Goal: Task Accomplishment & Management: Manage account settings

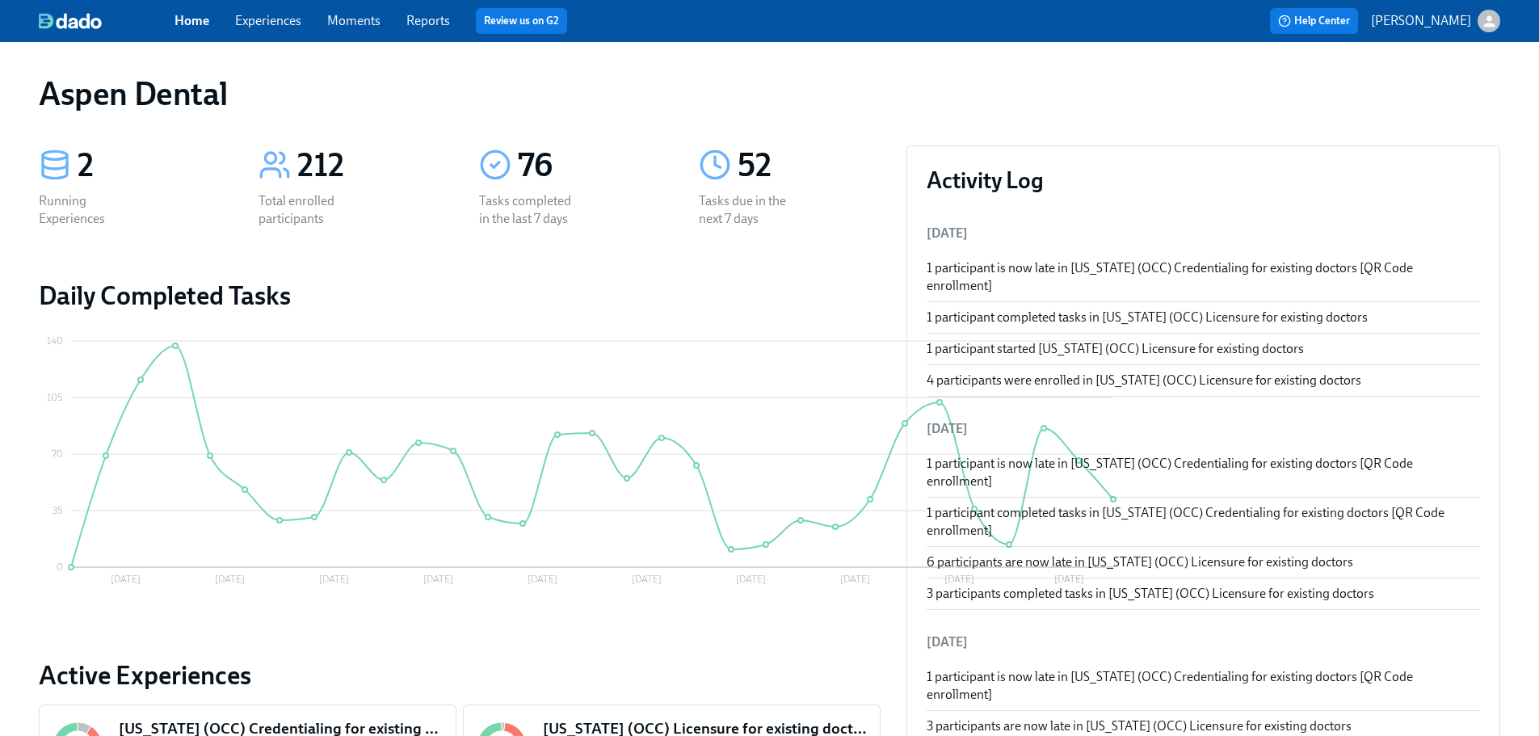
click at [438, 19] on link "Reports" at bounding box center [428, 20] width 44 height 15
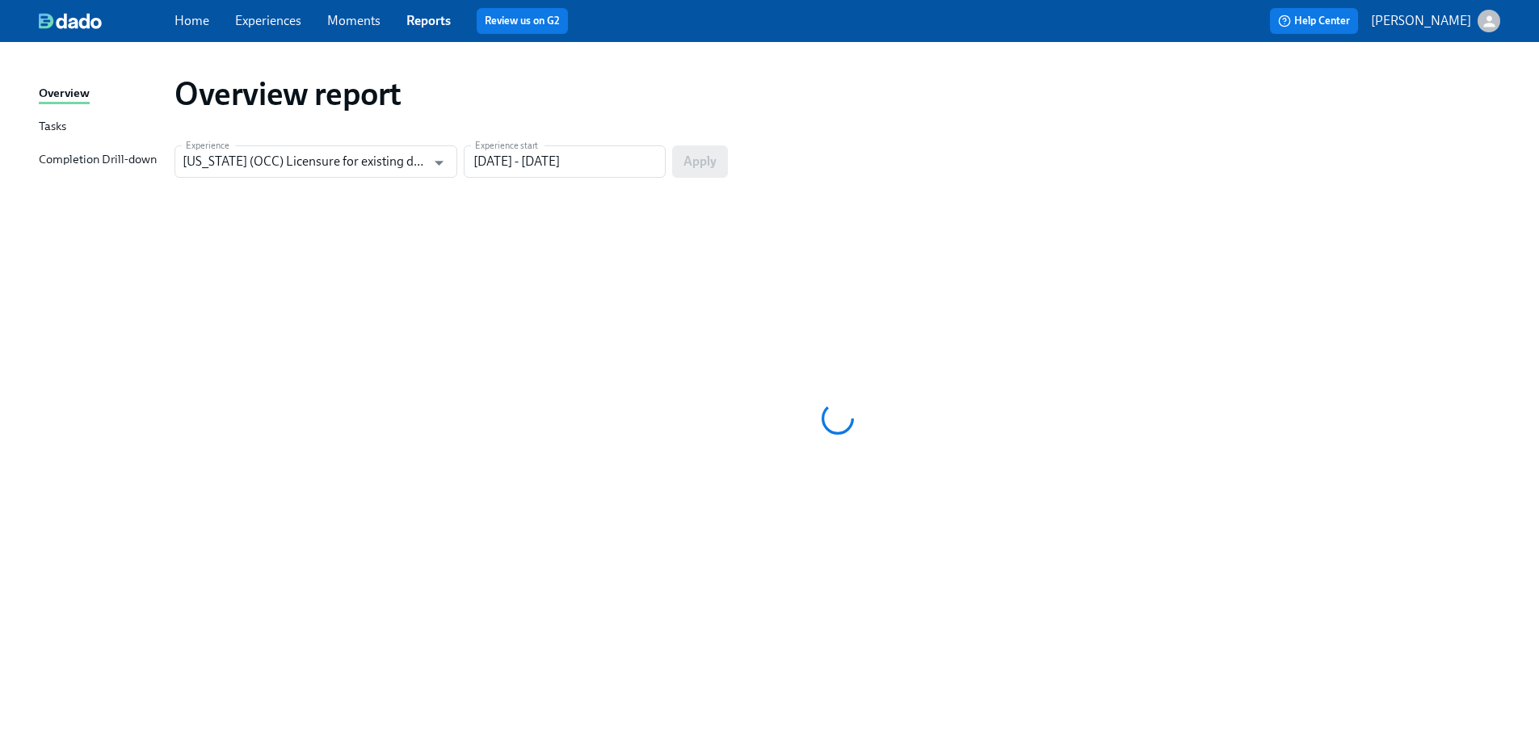
click at [130, 167] on div "Completion Drill-down" at bounding box center [98, 160] width 118 height 20
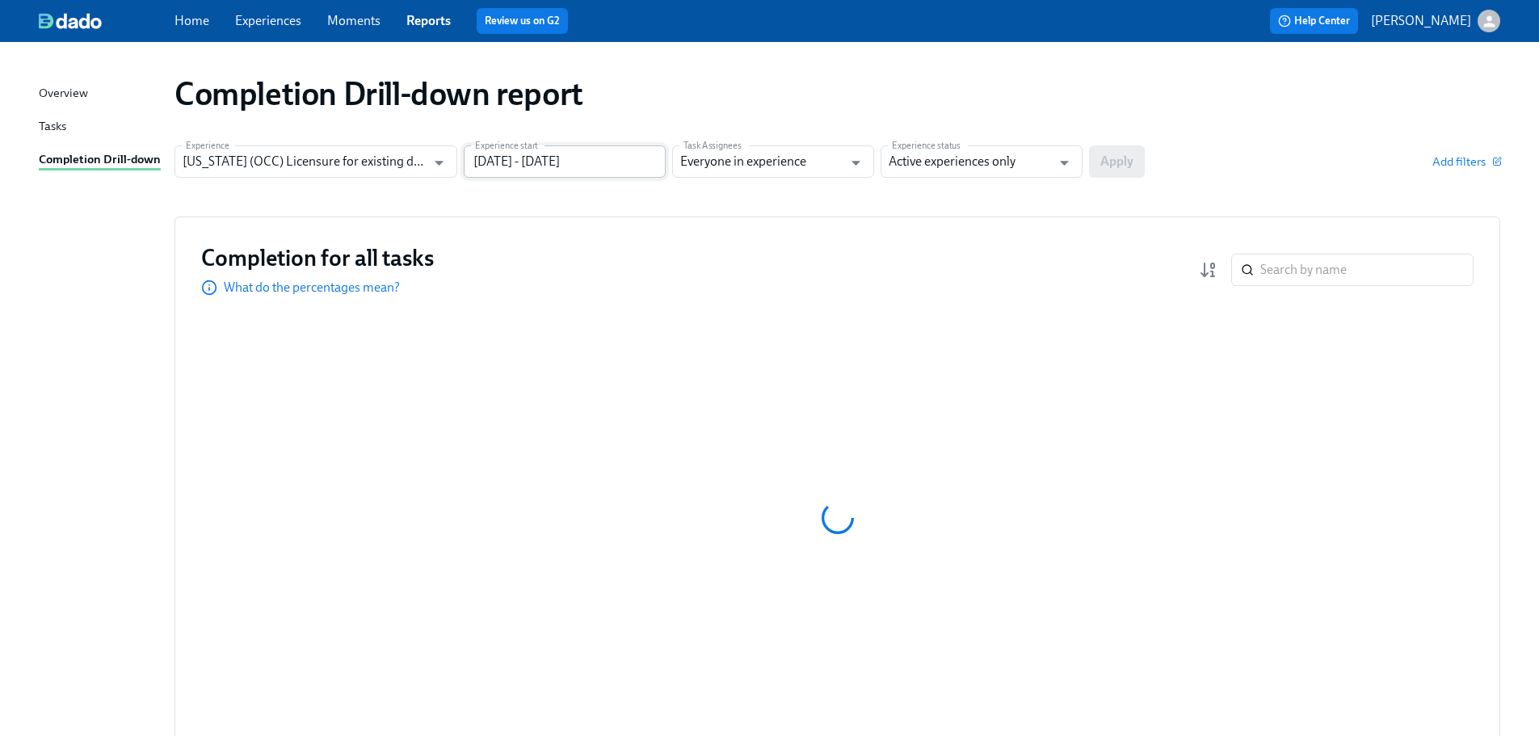
click at [563, 164] on input "06/27/2025 - 09/25/2025" at bounding box center [565, 161] width 202 height 32
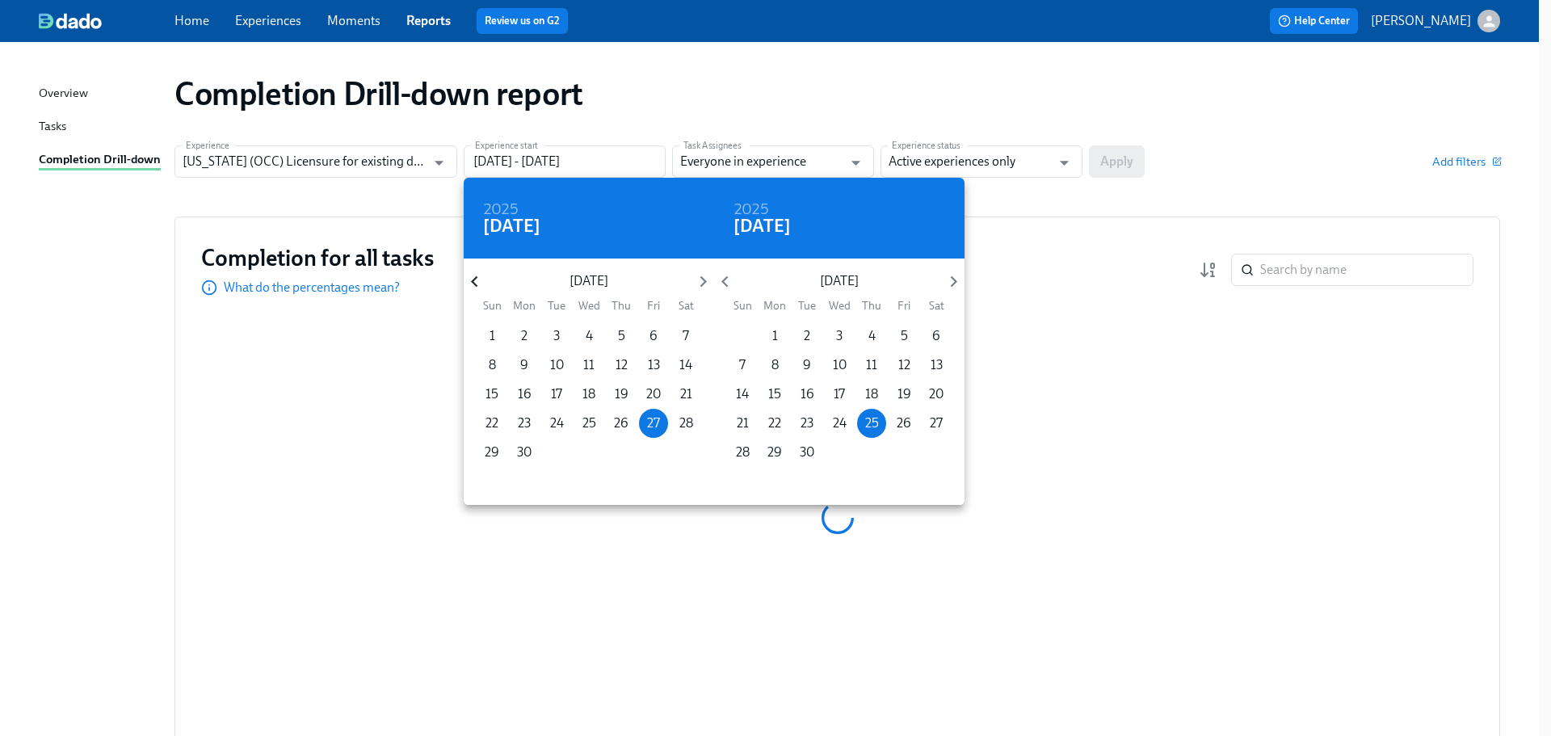
click at [477, 279] on icon "button" at bounding box center [475, 282] width 22 height 22
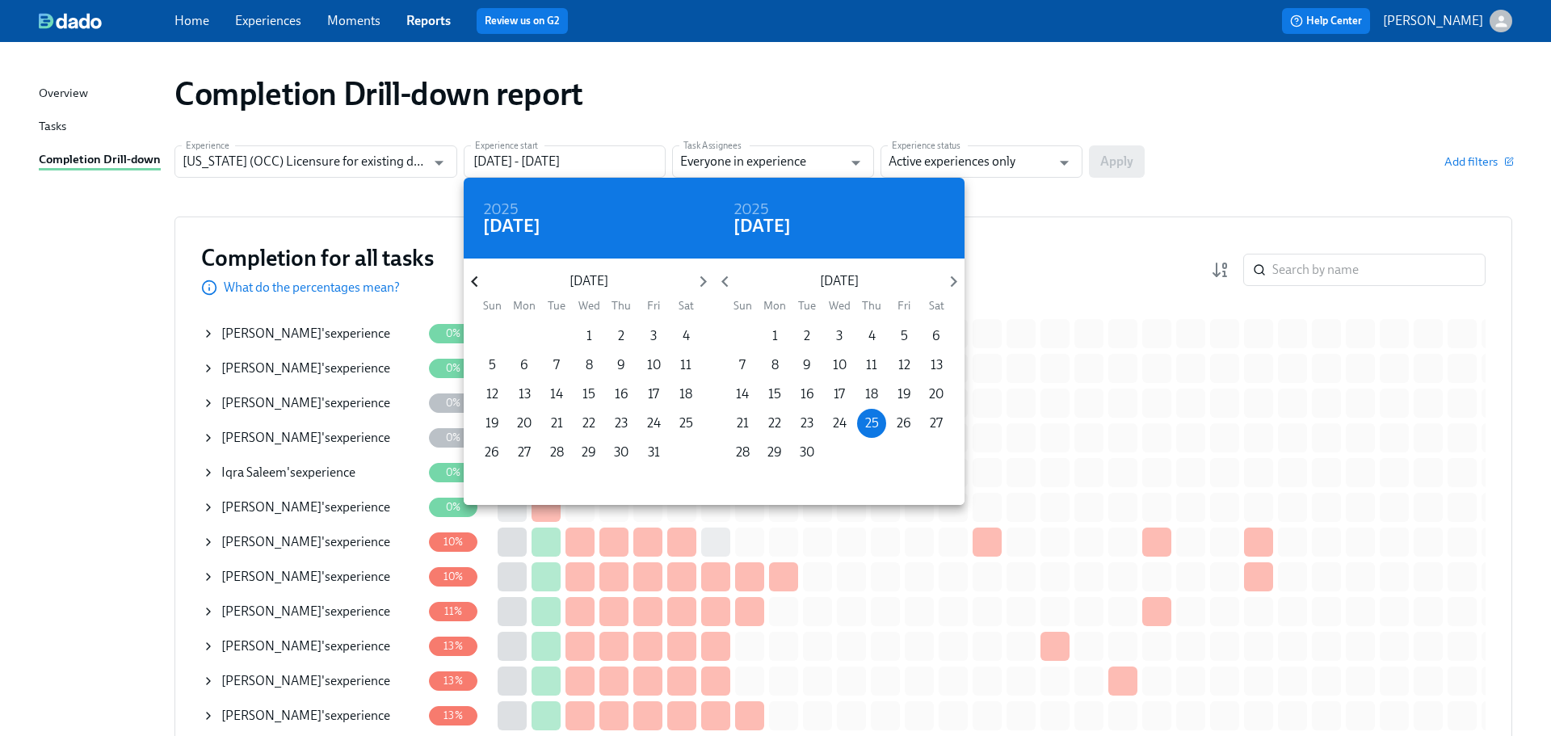
click at [477, 279] on icon "button" at bounding box center [475, 282] width 22 height 22
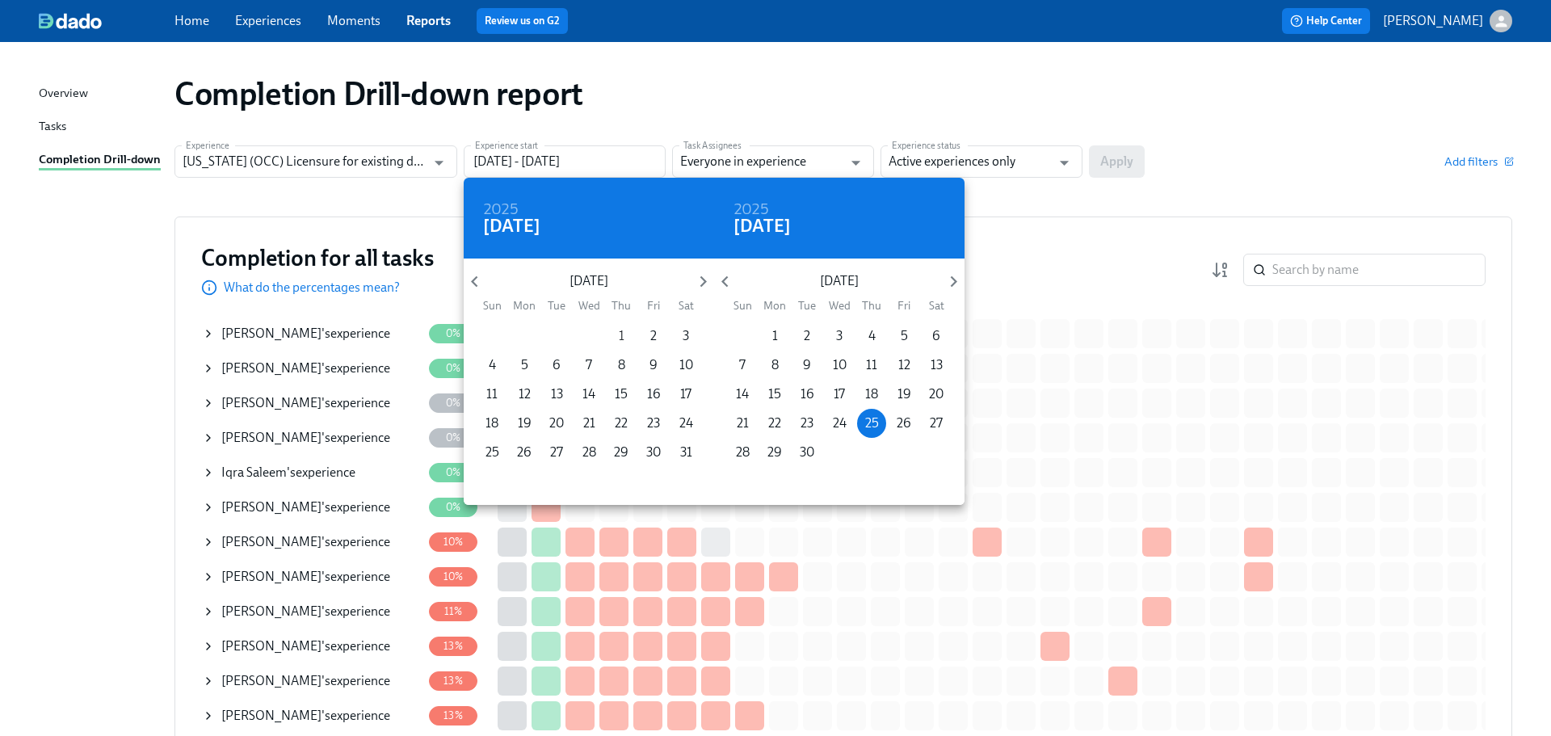
click at [624, 334] on p "1" at bounding box center [622, 336] width 6 height 18
type input "08/01/2024 - 09/25/2025"
click at [981, 166] on div at bounding box center [775, 368] width 1551 height 736
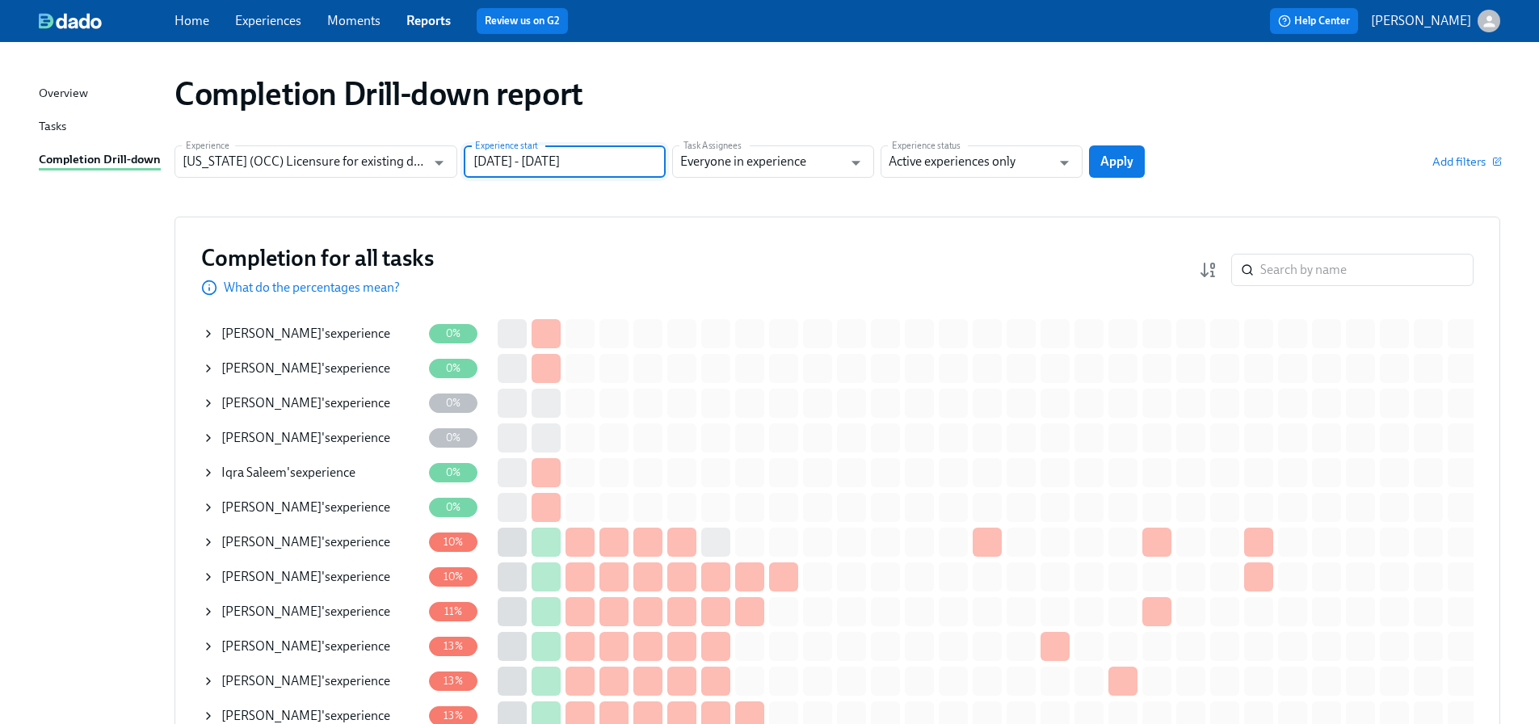
click at [995, 160] on input "Active experiences only" at bounding box center [970, 161] width 162 height 32
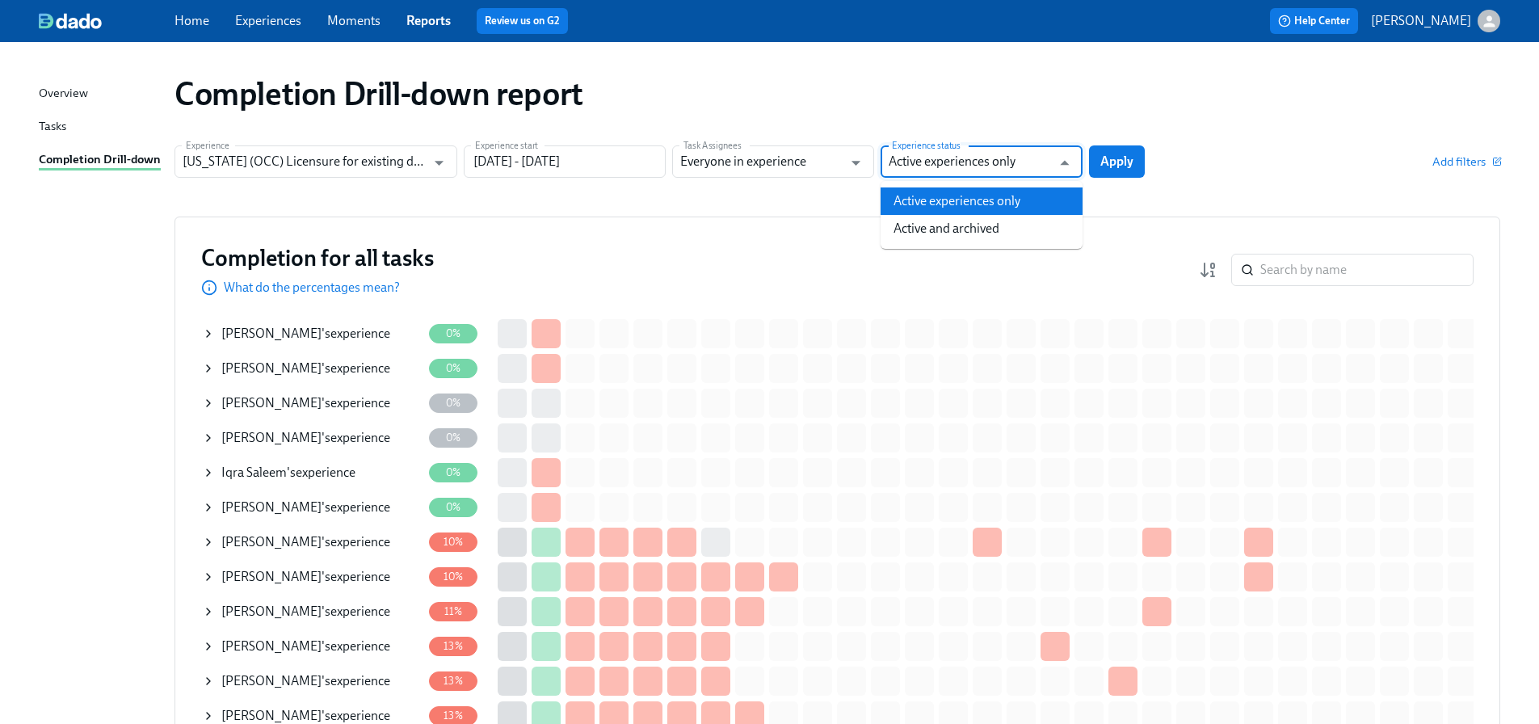
click at [984, 226] on li "Active and archived" at bounding box center [981, 228] width 202 height 27
type input "Active and archived"
click at [1132, 160] on span "Apply" at bounding box center [1116, 161] width 33 height 16
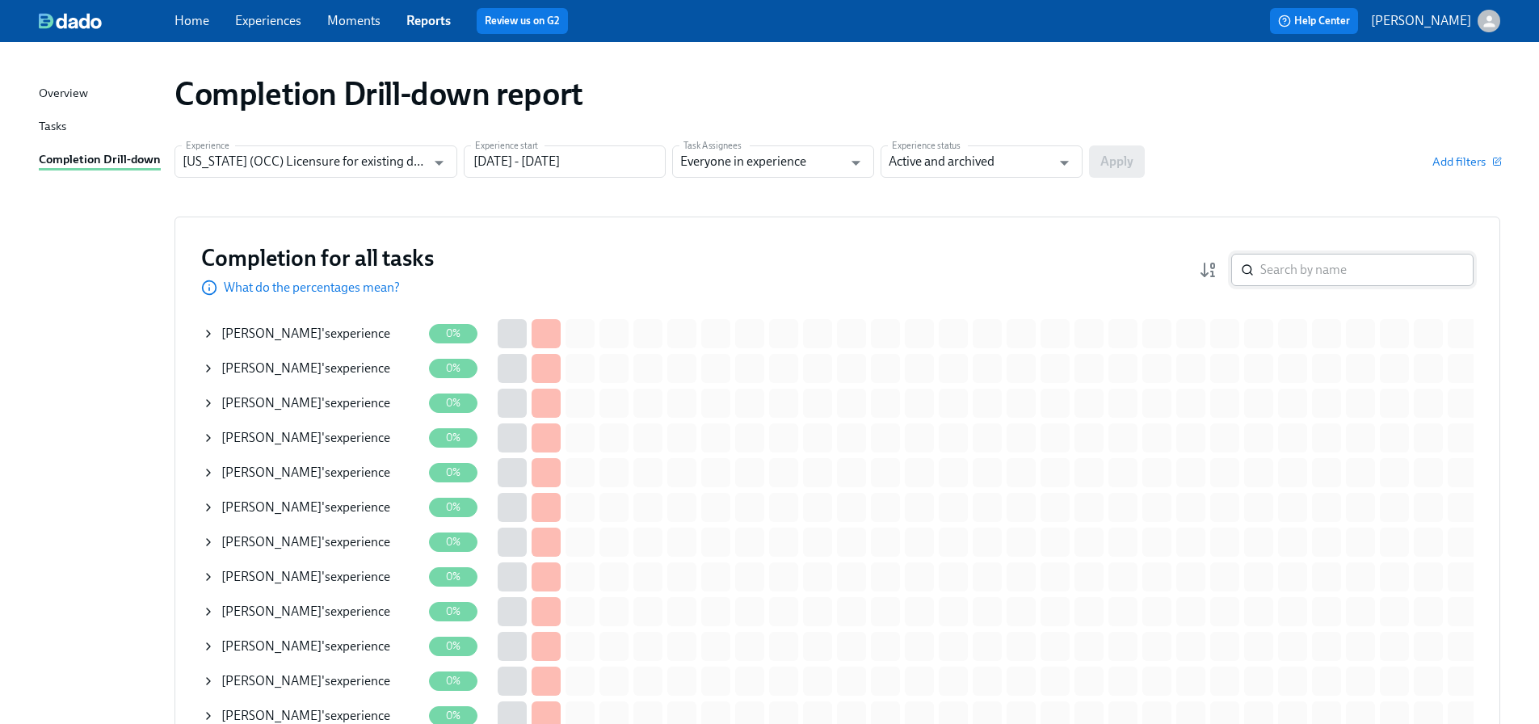
click at [1296, 270] on input "search" at bounding box center [1366, 270] width 213 height 32
paste input "Sperduto"
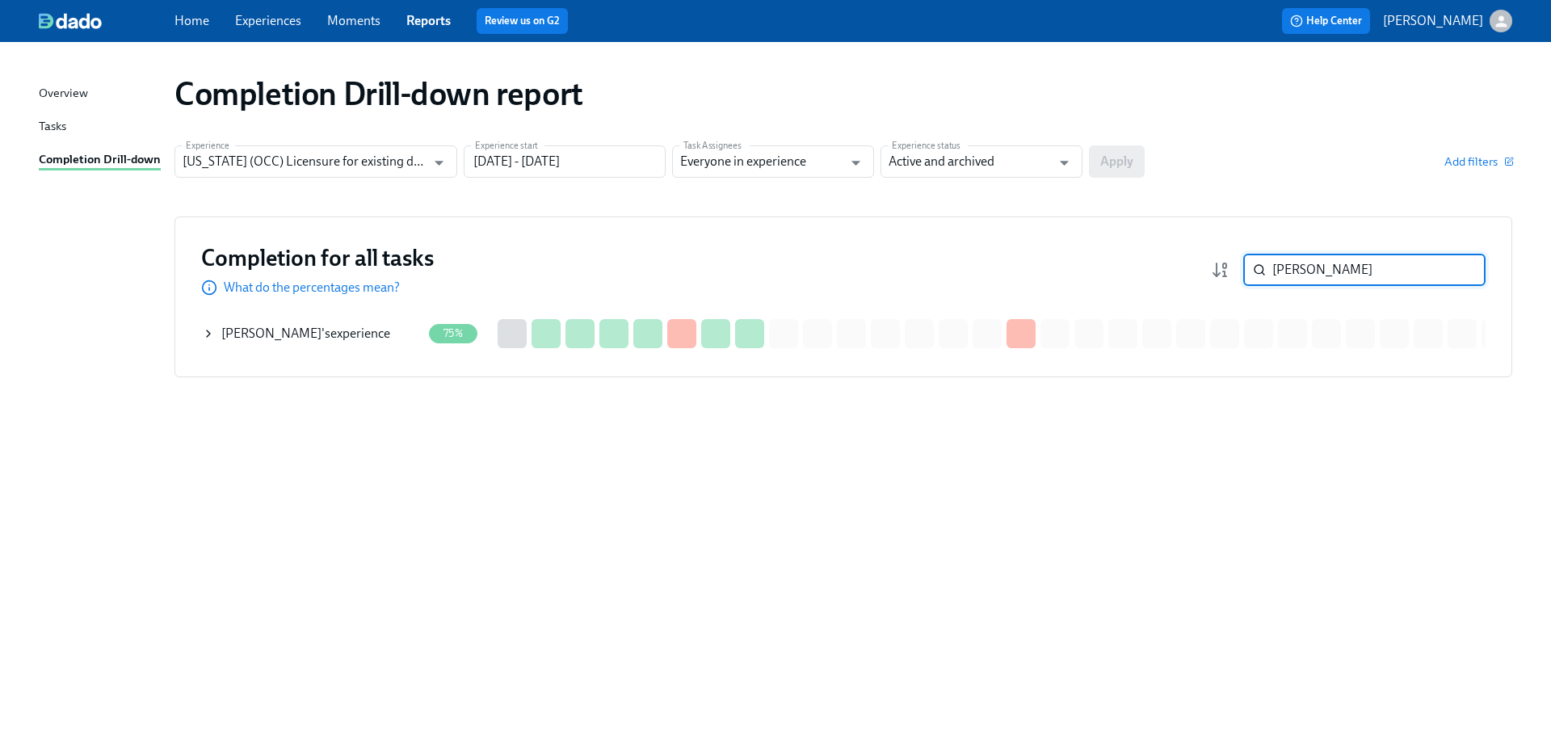
type input "Sperduto"
click at [304, 336] on div "Tony Sperduto 's experience" at bounding box center [305, 334] width 169 height 18
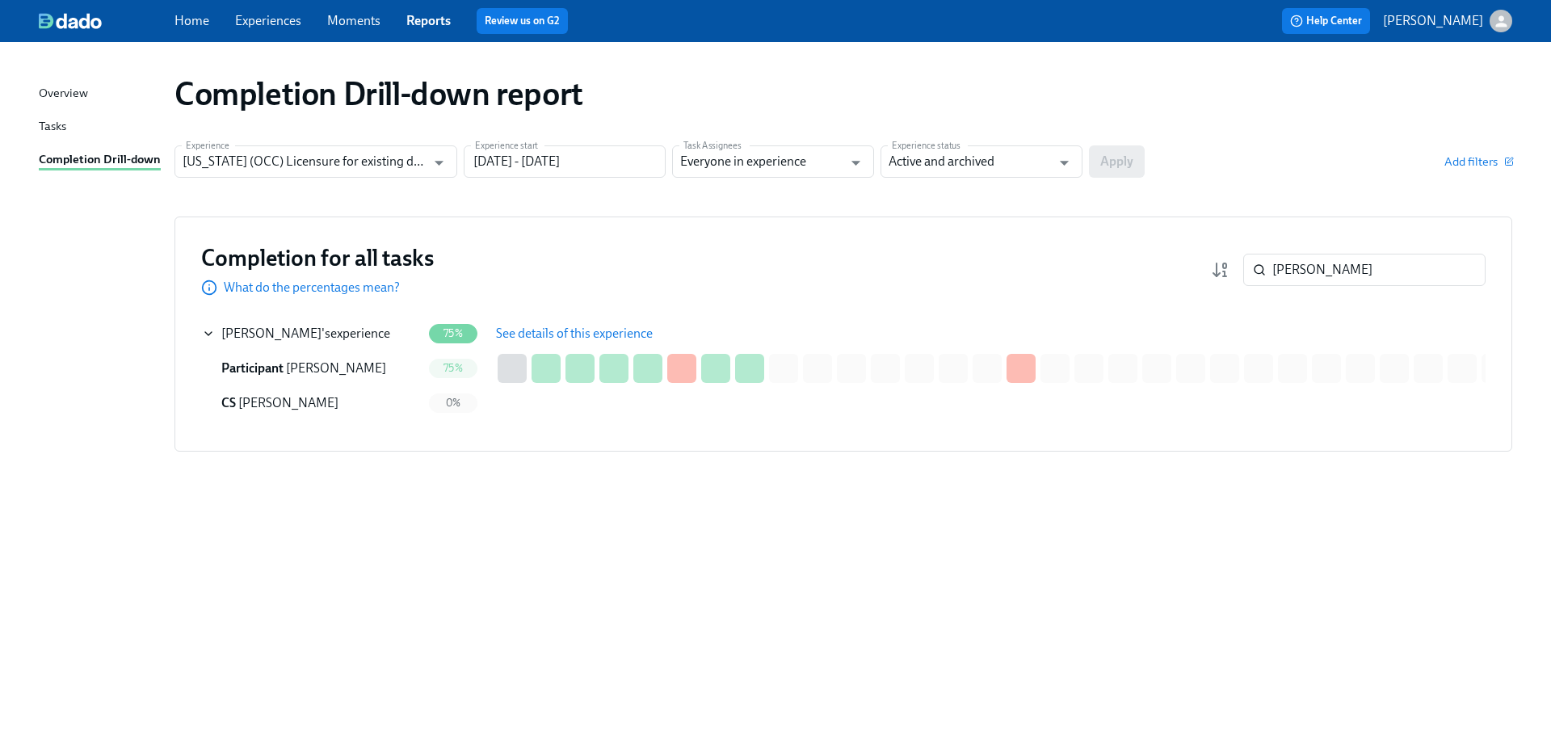
click at [524, 326] on span "See details of this experience" at bounding box center [574, 334] width 157 height 16
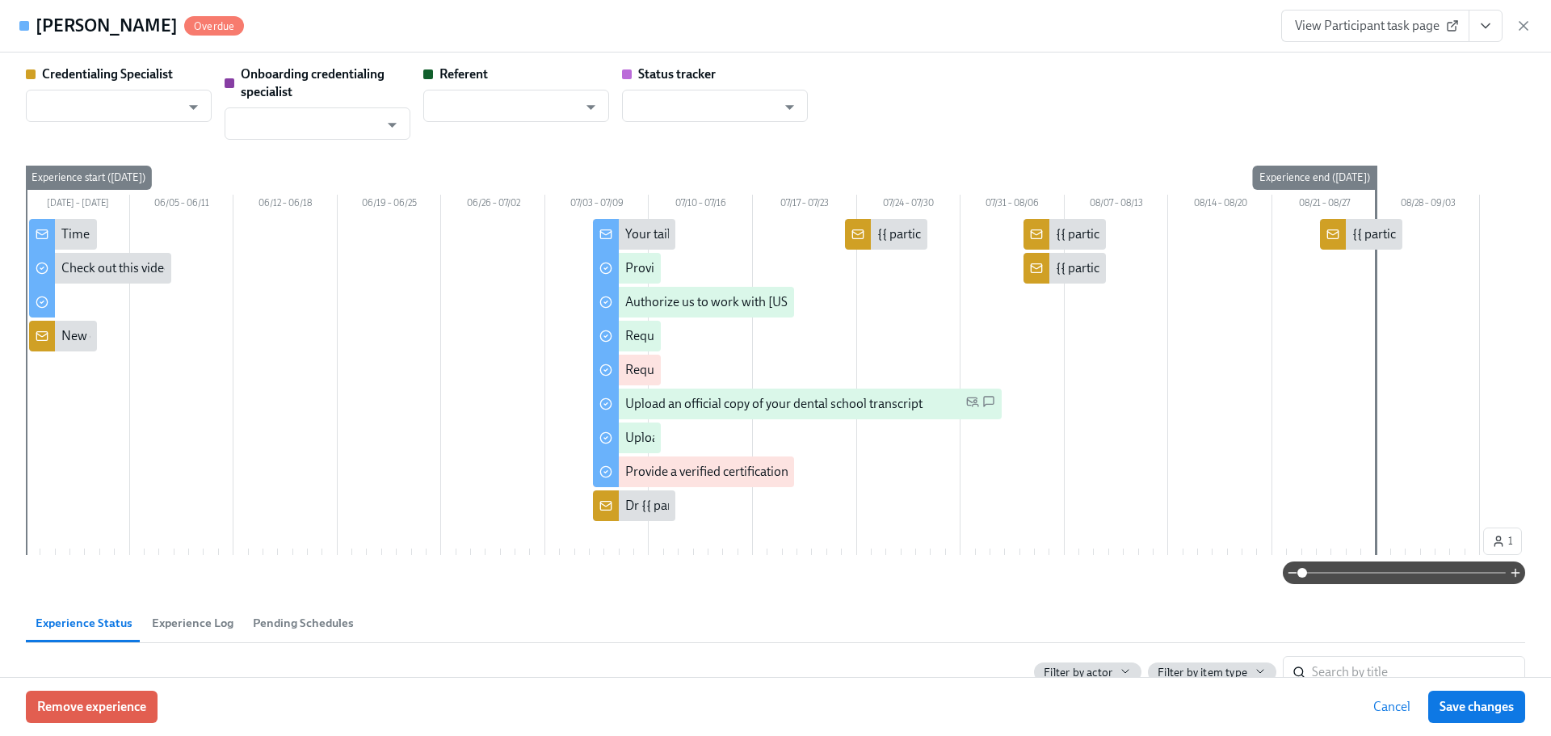
type input "Sarah Parkhurst"
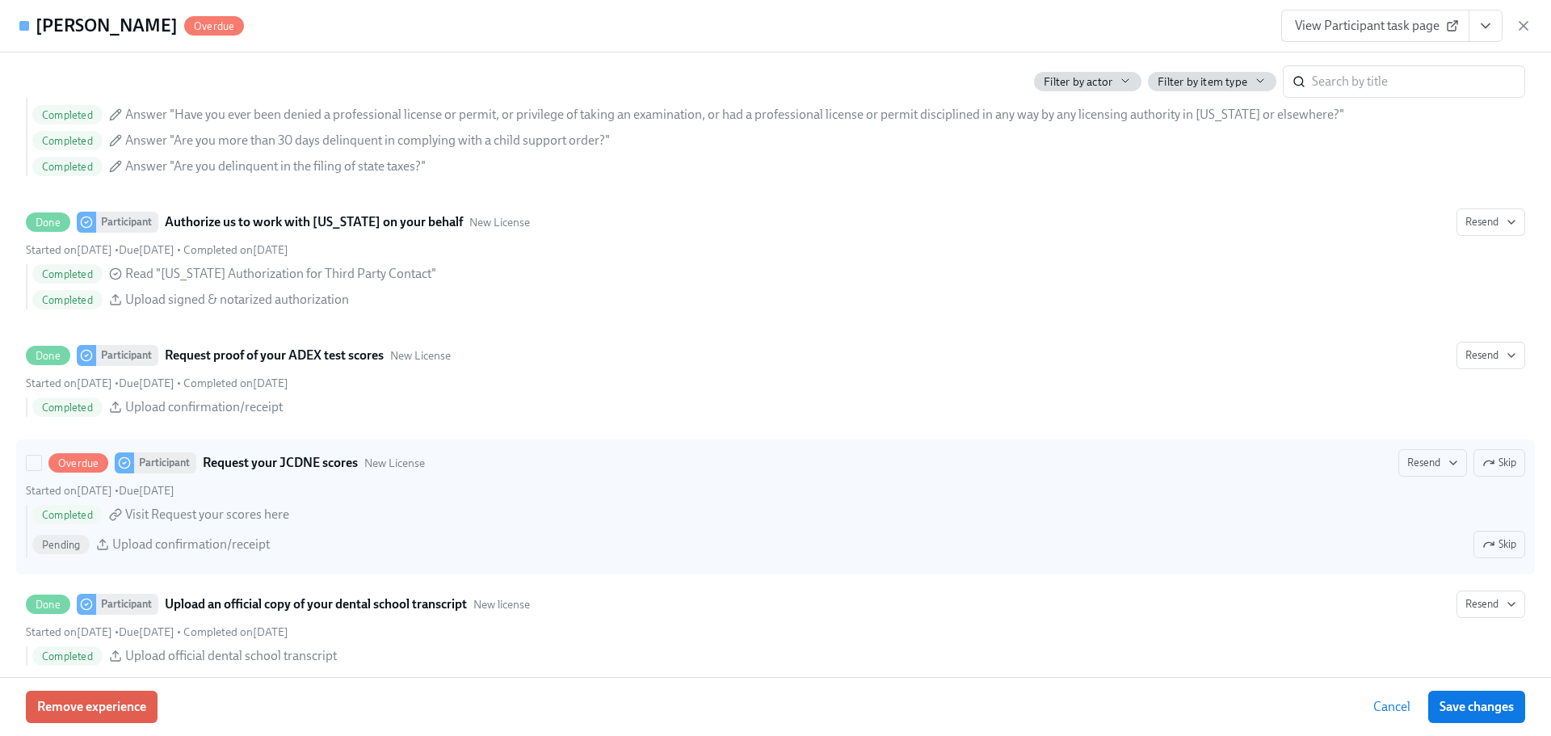
scroll to position [2262, 0]
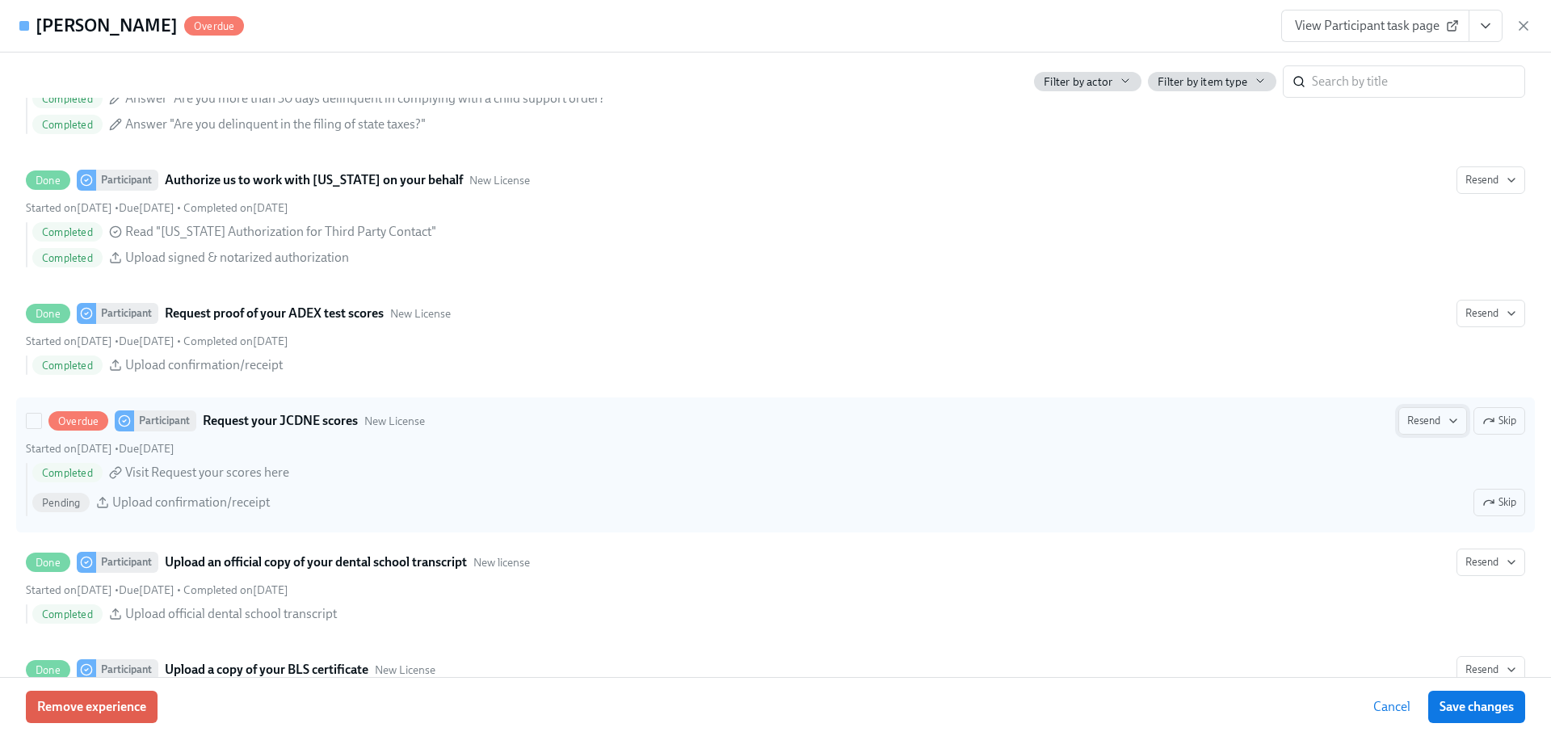
click at [1409, 425] on span "Resend" at bounding box center [1432, 421] width 51 height 16
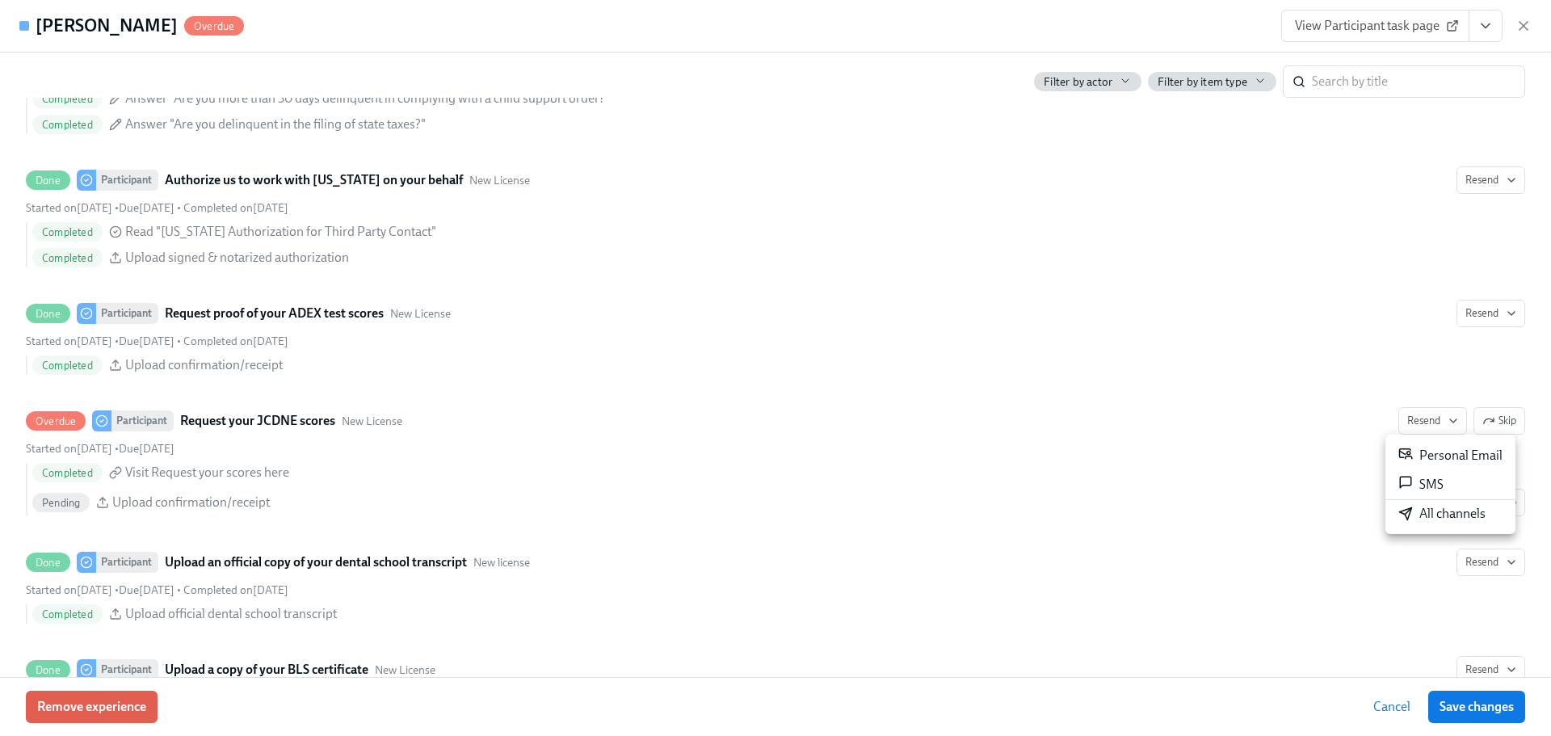
click at [1438, 515] on div "All channels" at bounding box center [1441, 514] width 87 height 18
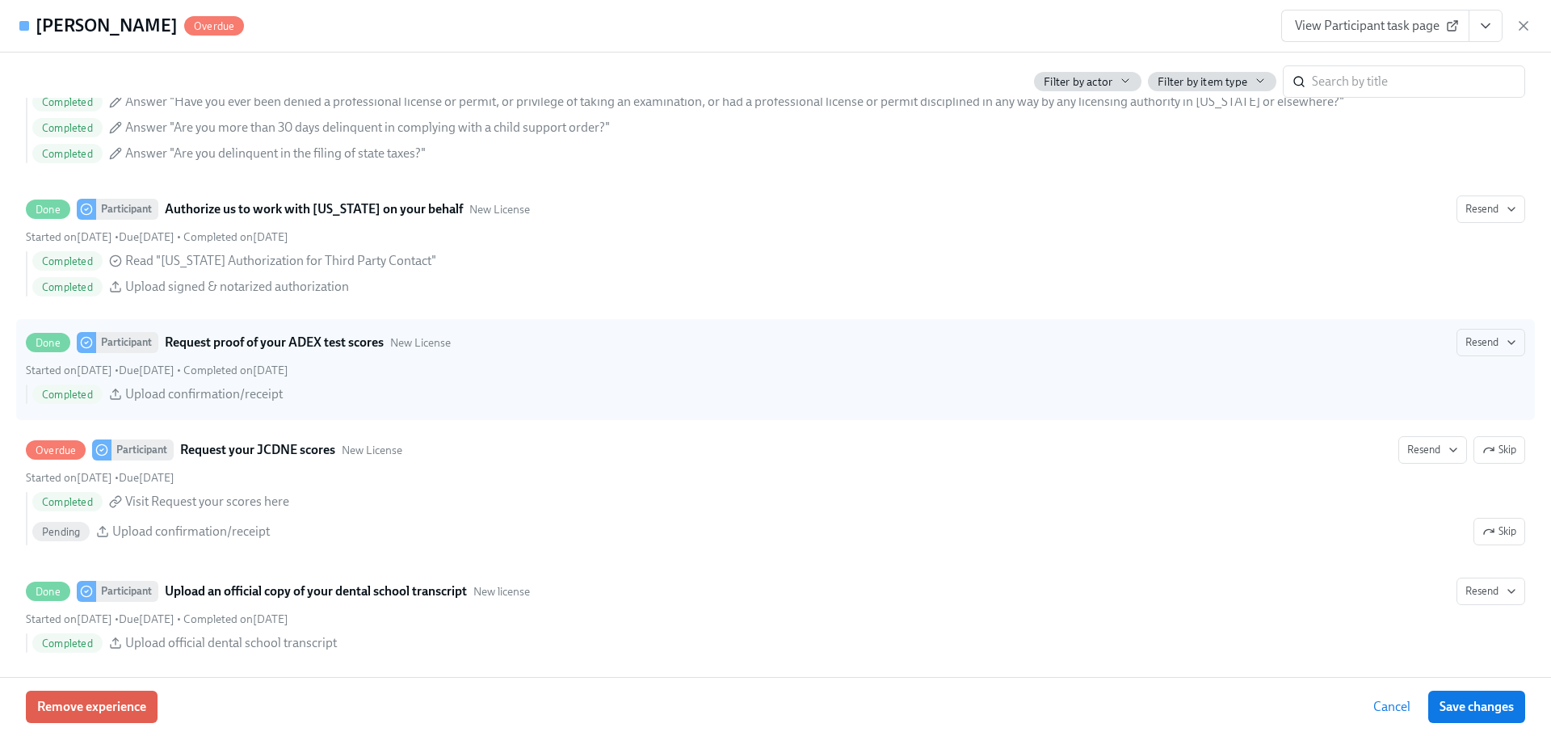
scroll to position [2245, 0]
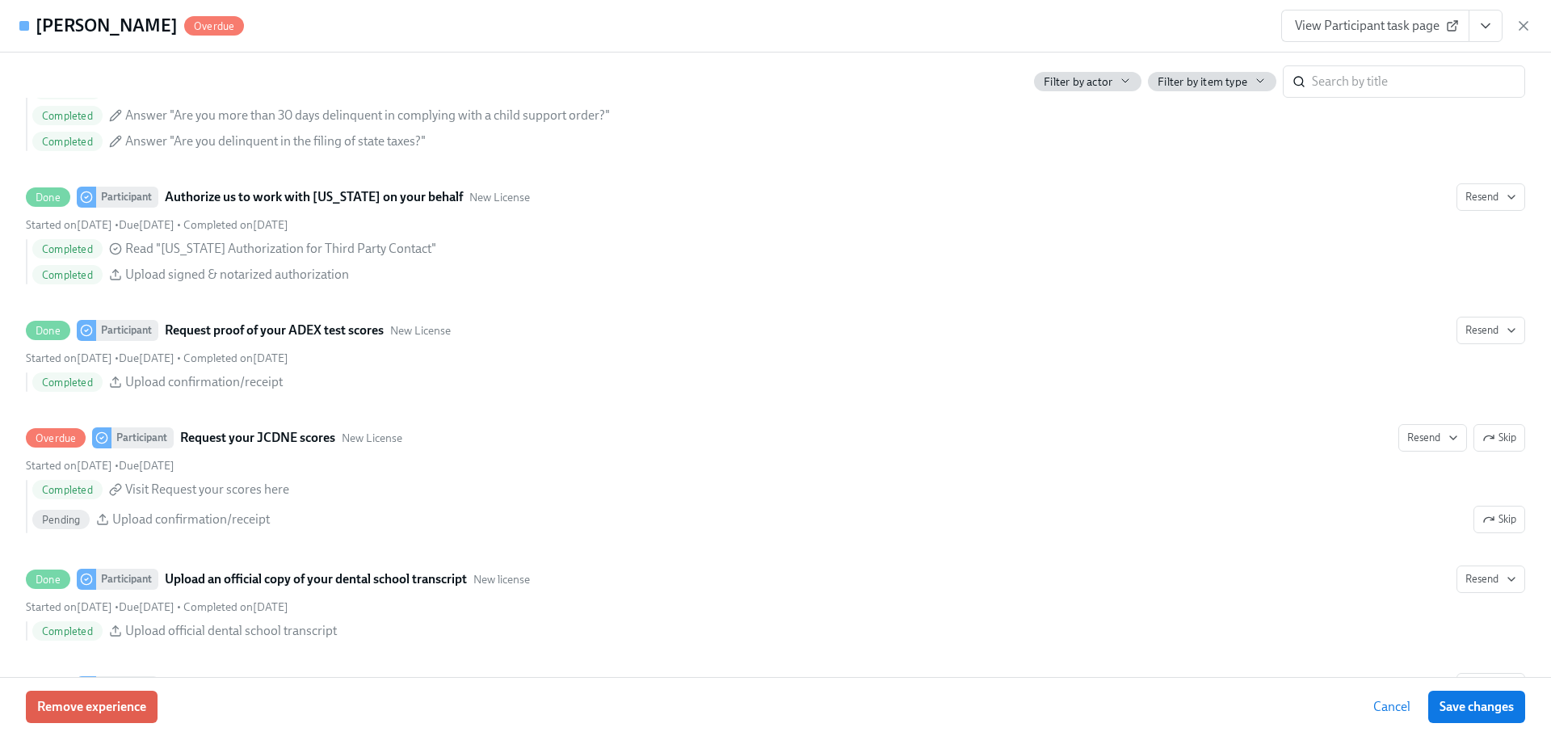
click at [1522, 25] on icon "button" at bounding box center [1523, 26] width 8 height 8
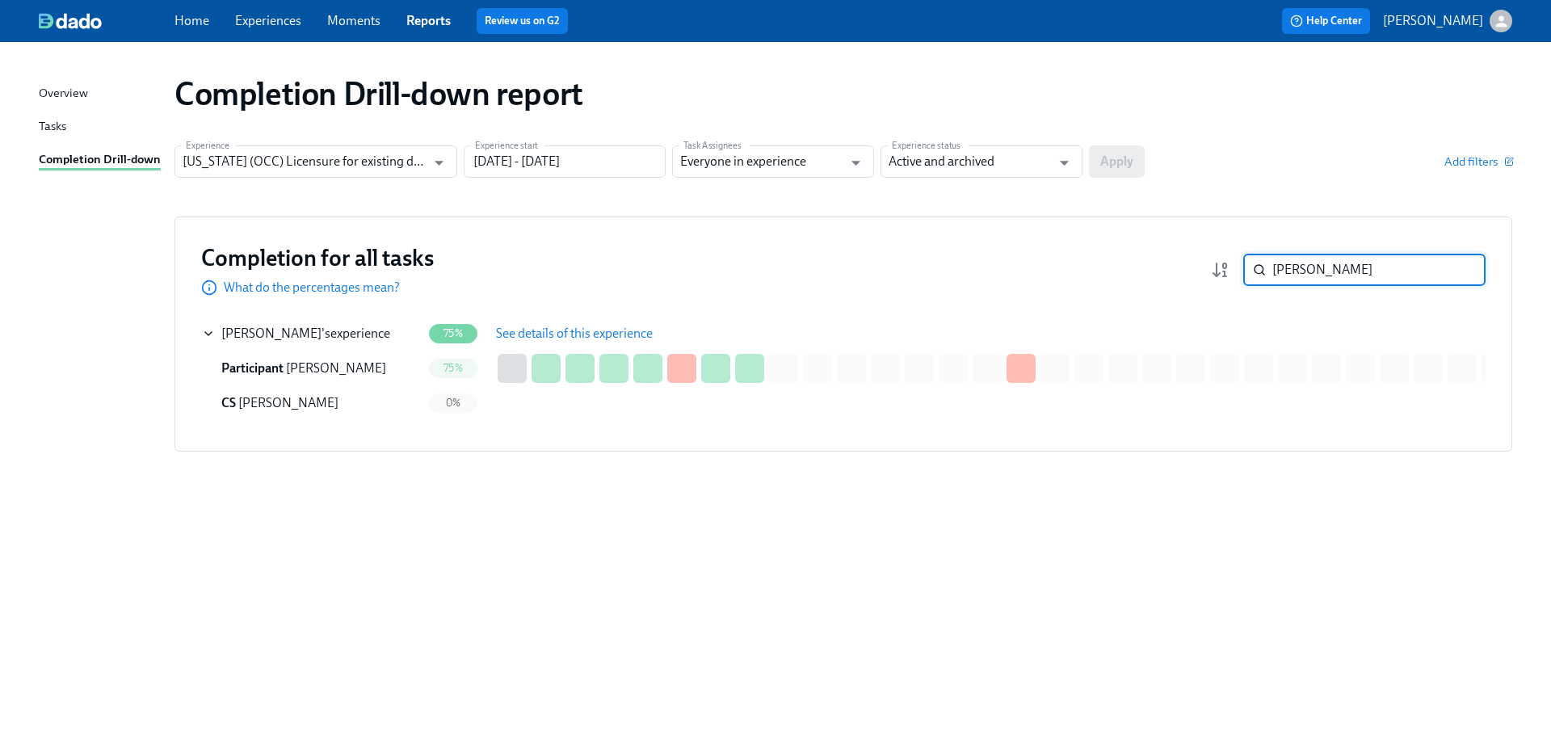
drag, startPoint x: 1328, startPoint y: 275, endPoint x: 1238, endPoint y: 279, distance: 89.8
click at [1238, 279] on div "Sperduto ​" at bounding box center [1348, 270] width 275 height 32
paste input "Alsalman"
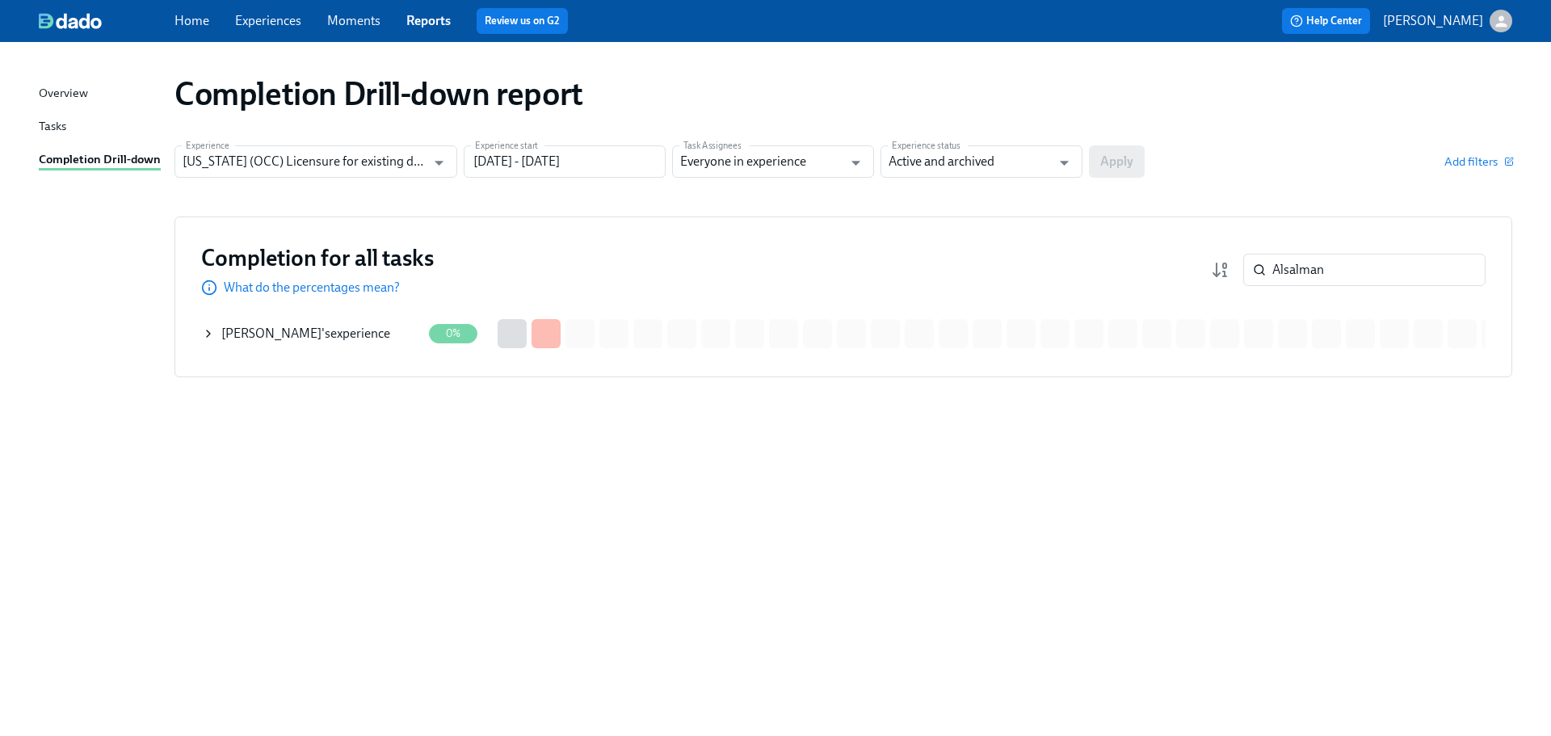
drag, startPoint x: 355, startPoint y: 338, endPoint x: 395, endPoint y: 336, distance: 40.4
click at [355, 337] on div "Reem Alsalman 's experience" at bounding box center [305, 334] width 169 height 18
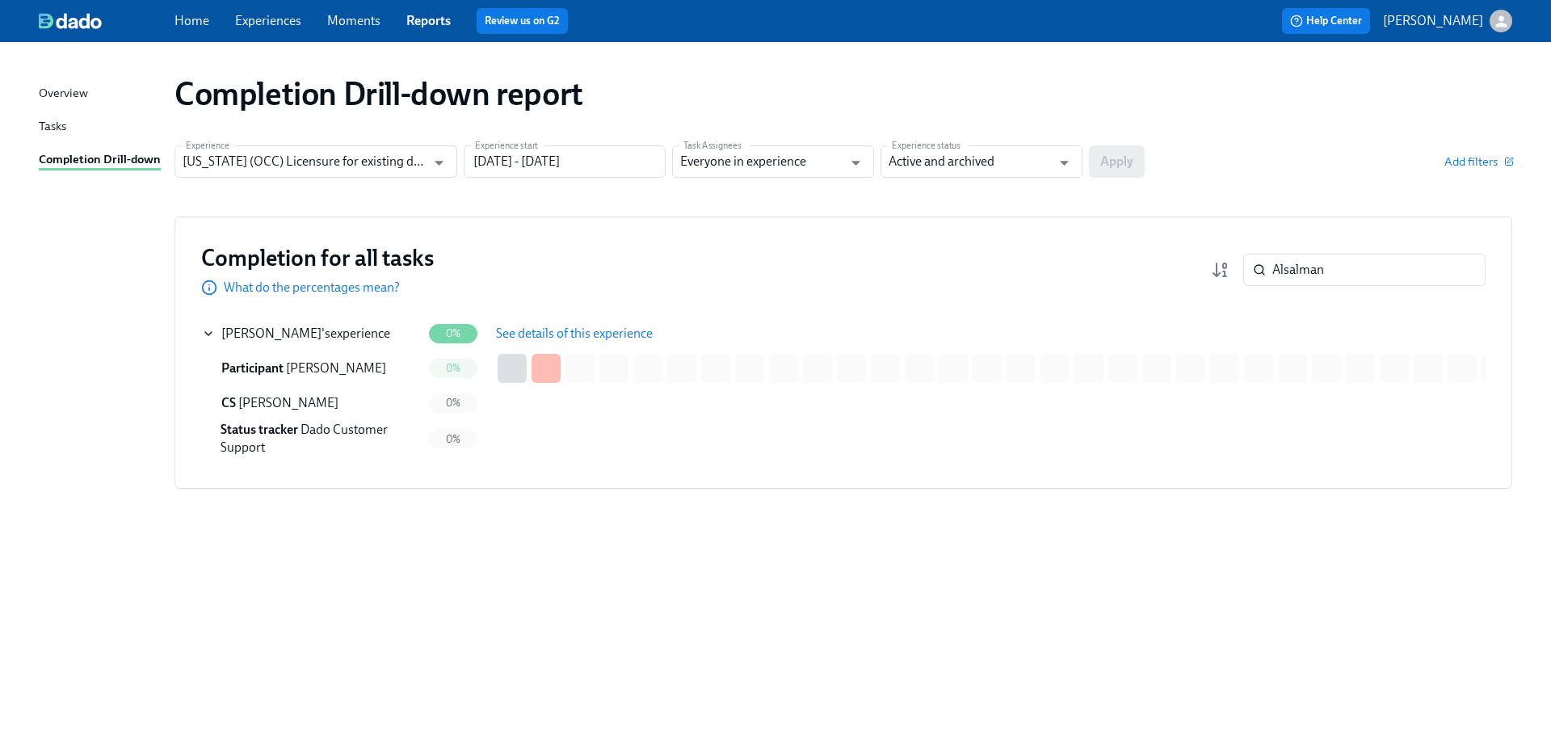
click at [568, 334] on span "See details of this experience" at bounding box center [574, 334] width 157 height 16
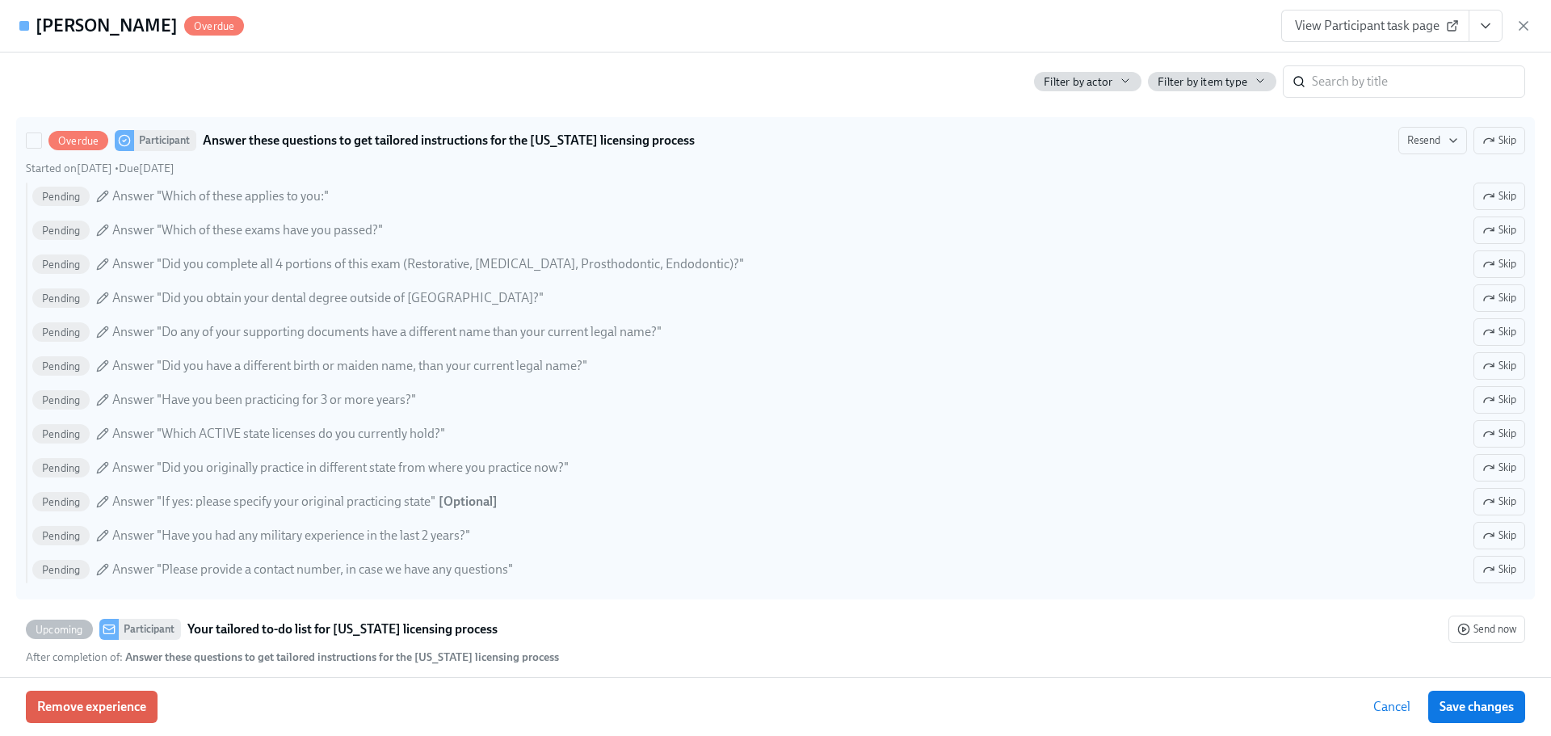
scroll to position [697, 0]
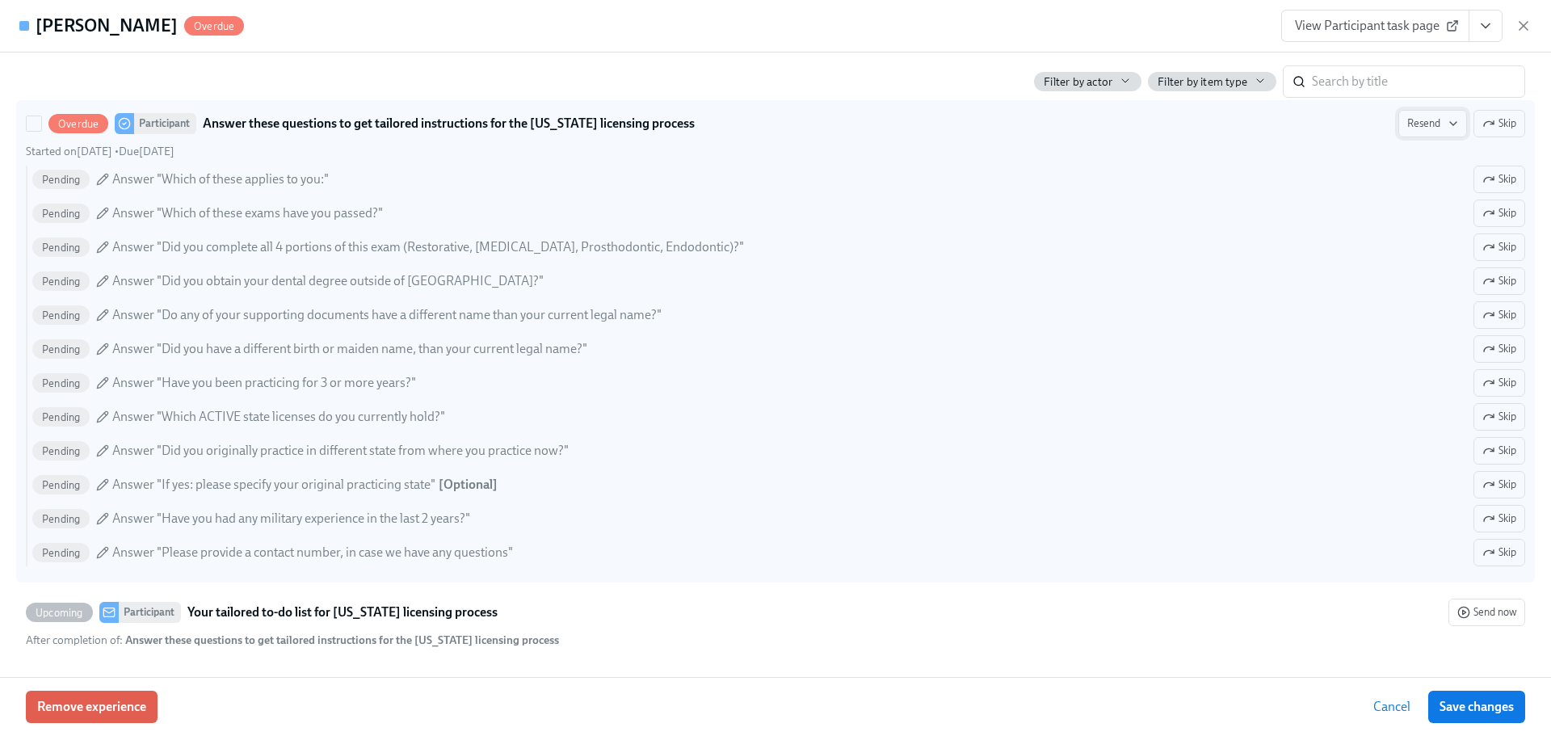
click at [1447, 126] on icon "button" at bounding box center [1453, 123] width 13 height 13
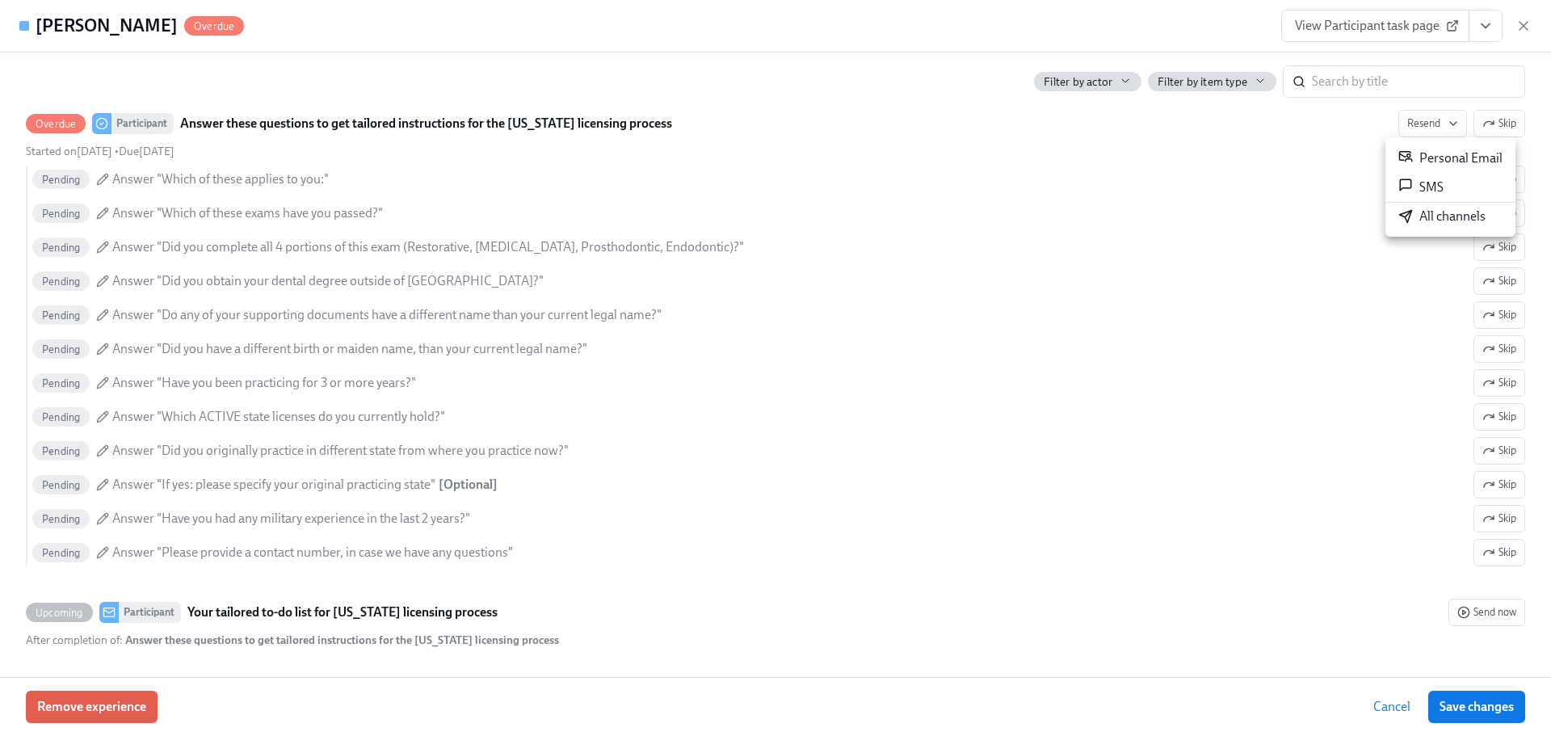
click at [1421, 217] on div "All channels" at bounding box center [1441, 217] width 87 height 18
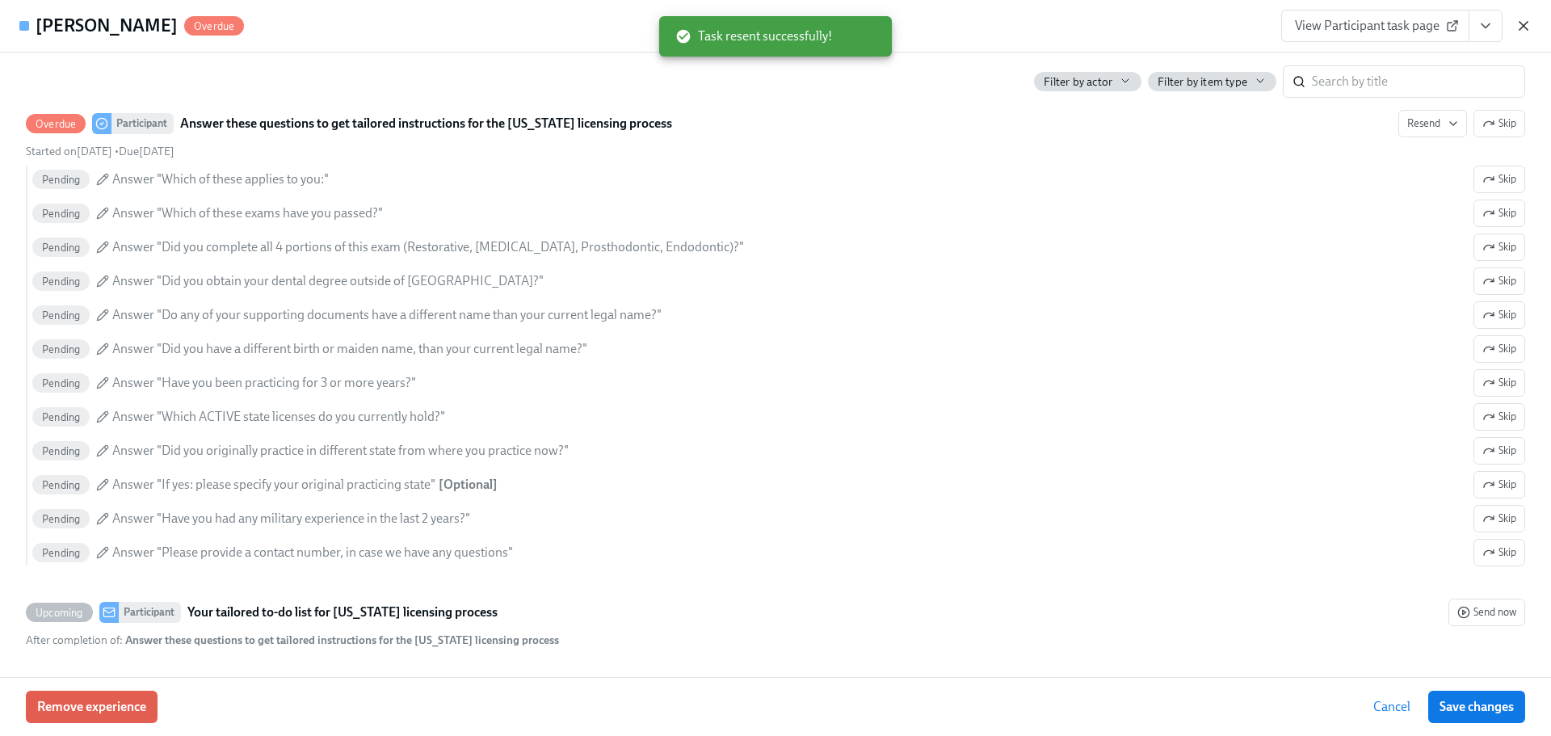
click at [1523, 29] on icon "button" at bounding box center [1523, 26] width 16 height 16
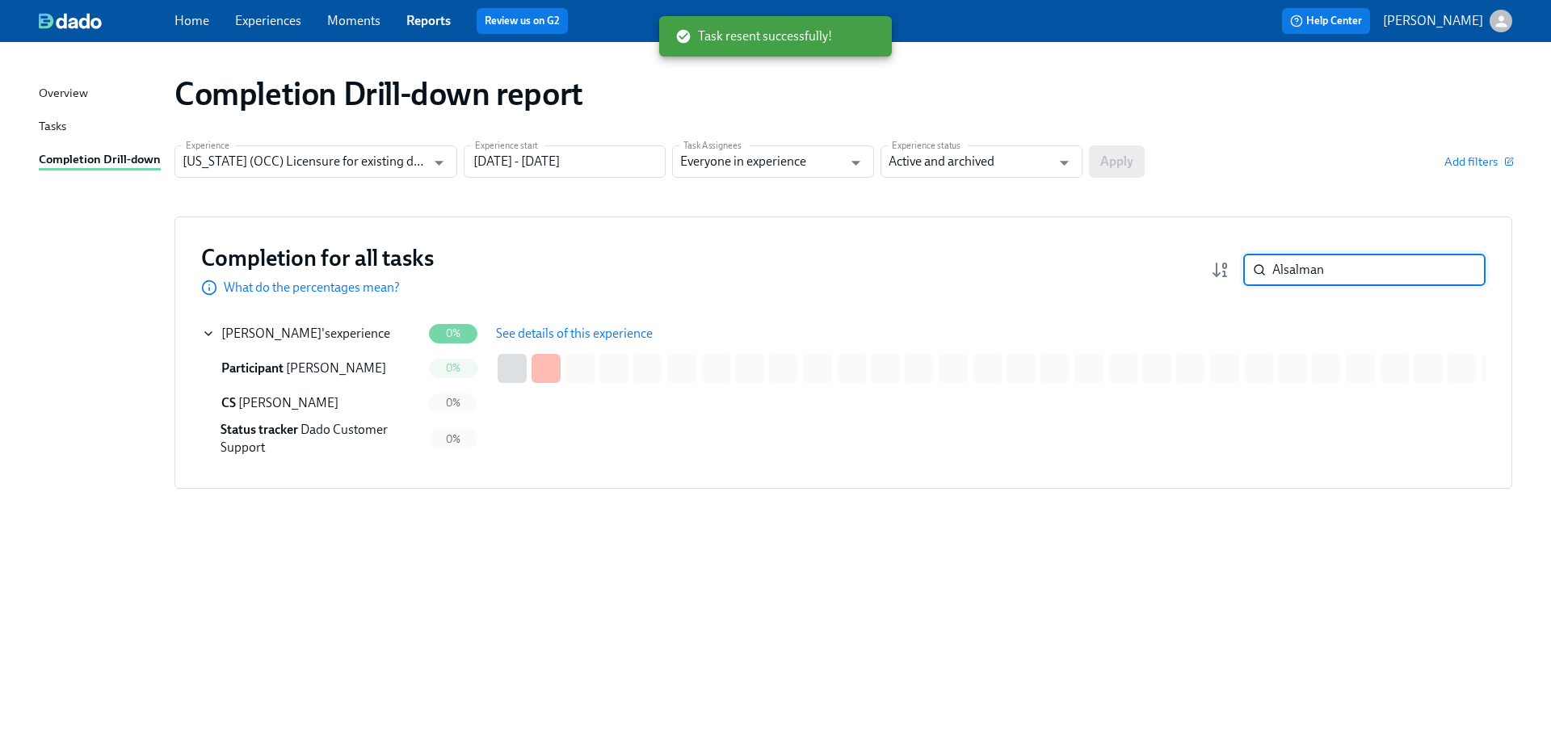
drag, startPoint x: 1352, startPoint y: 272, endPoint x: 1257, endPoint y: 275, distance: 95.3
click at [1257, 274] on div "Alsalman ​" at bounding box center [1364, 270] width 242 height 32
paste input "Dakoda"
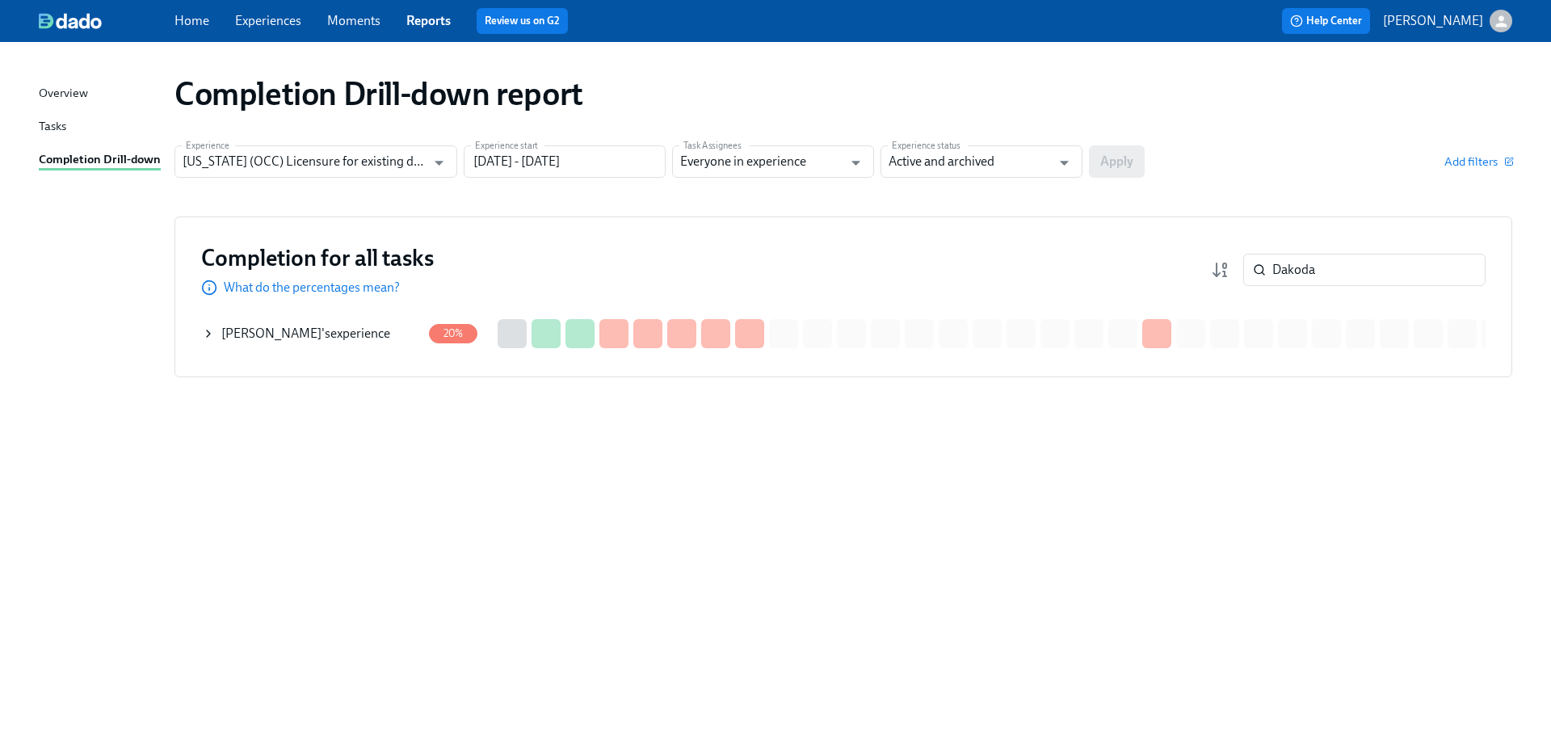
click at [355, 335] on div "D. Apodaca-Johnson 's experience" at bounding box center [305, 334] width 169 height 18
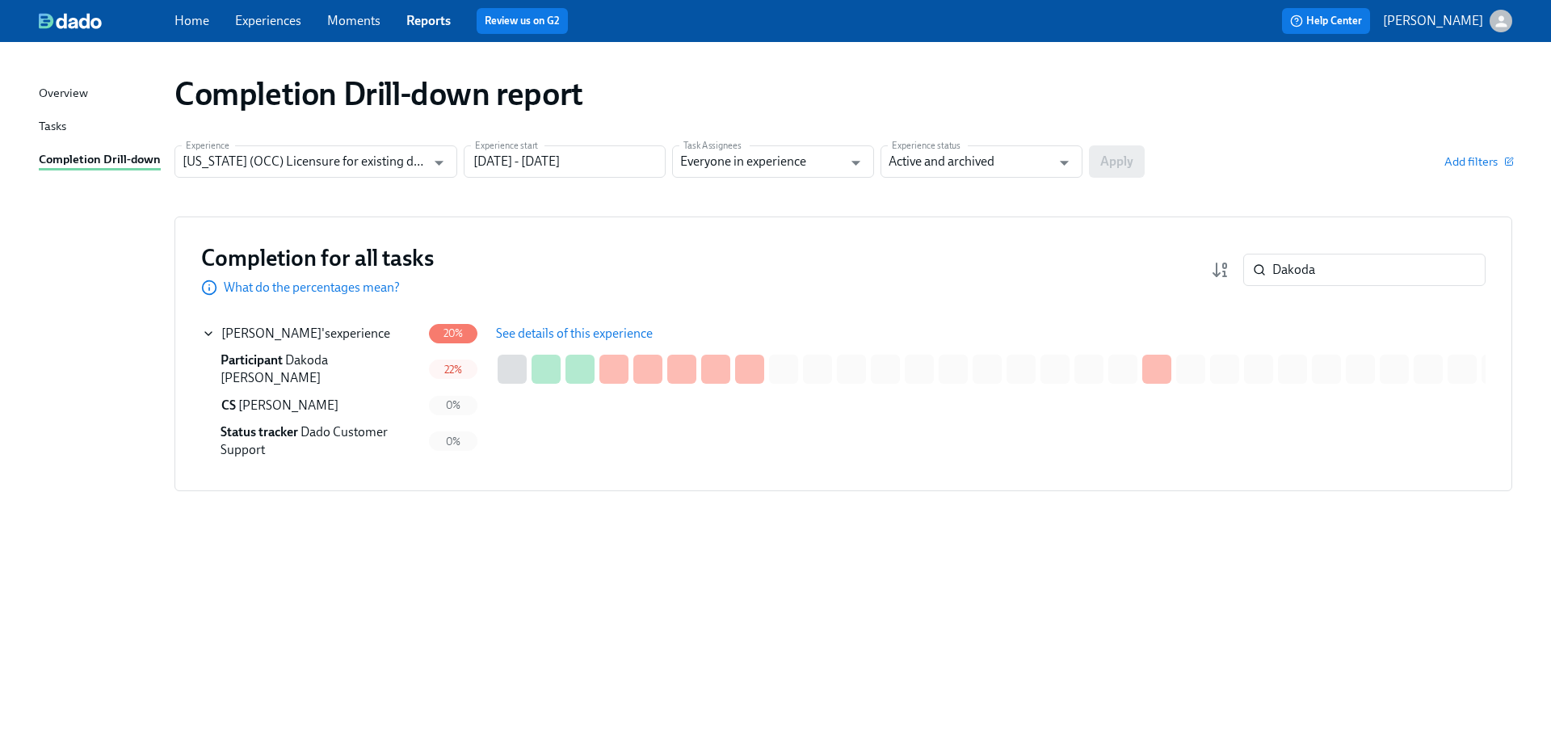
click at [560, 341] on span "See details of this experience" at bounding box center [574, 334] width 157 height 16
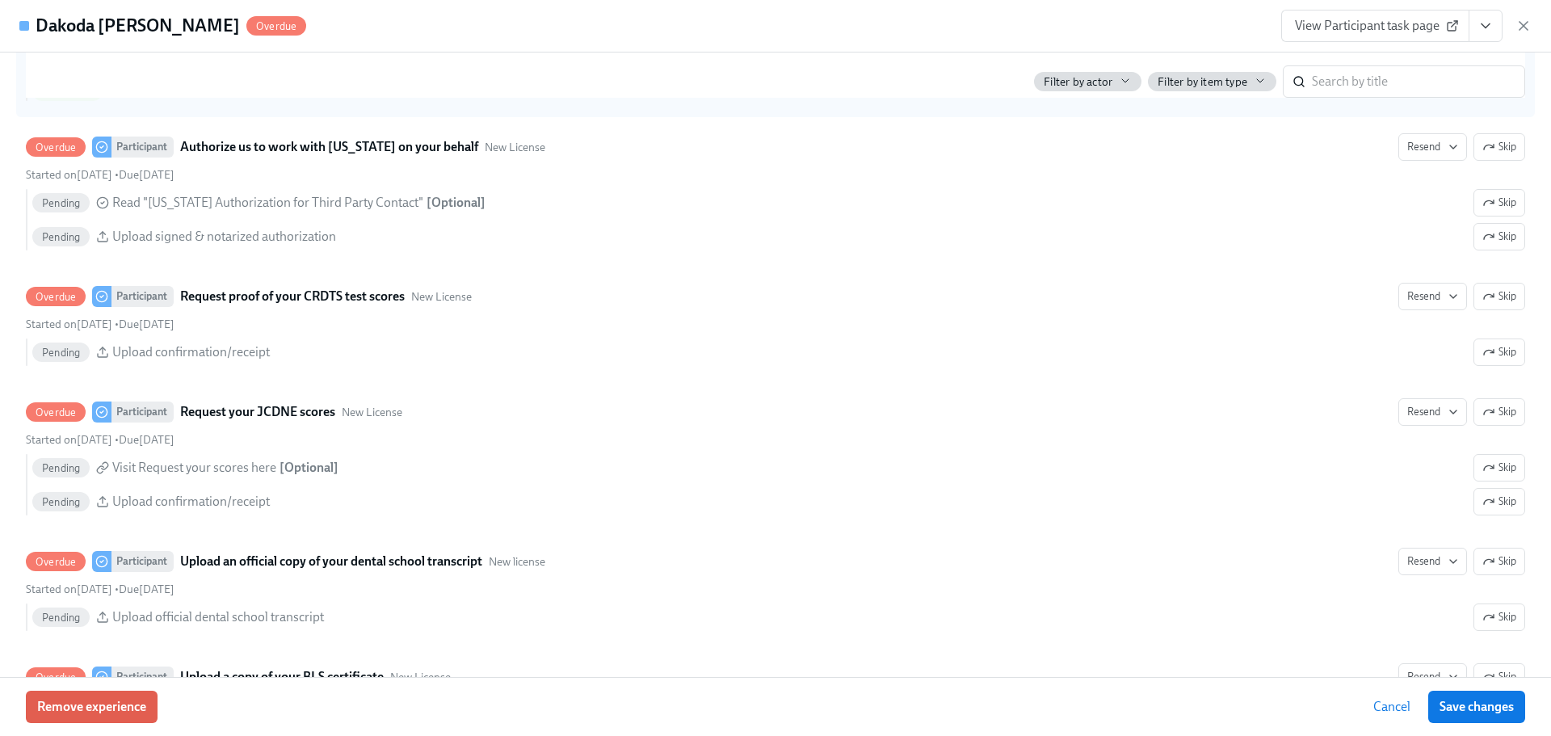
scroll to position [2343, 0]
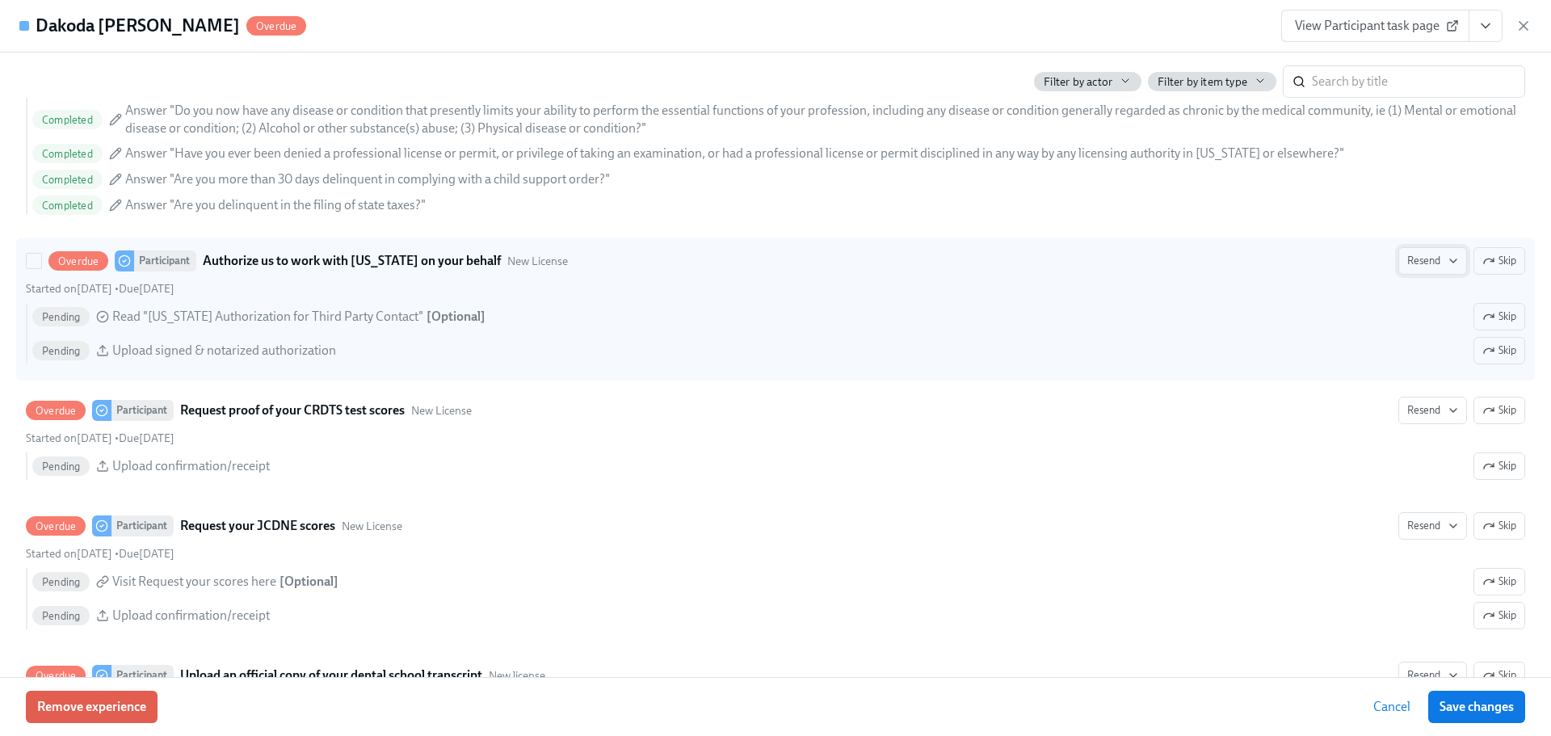
click at [1414, 261] on span "Resend" at bounding box center [1432, 261] width 51 height 16
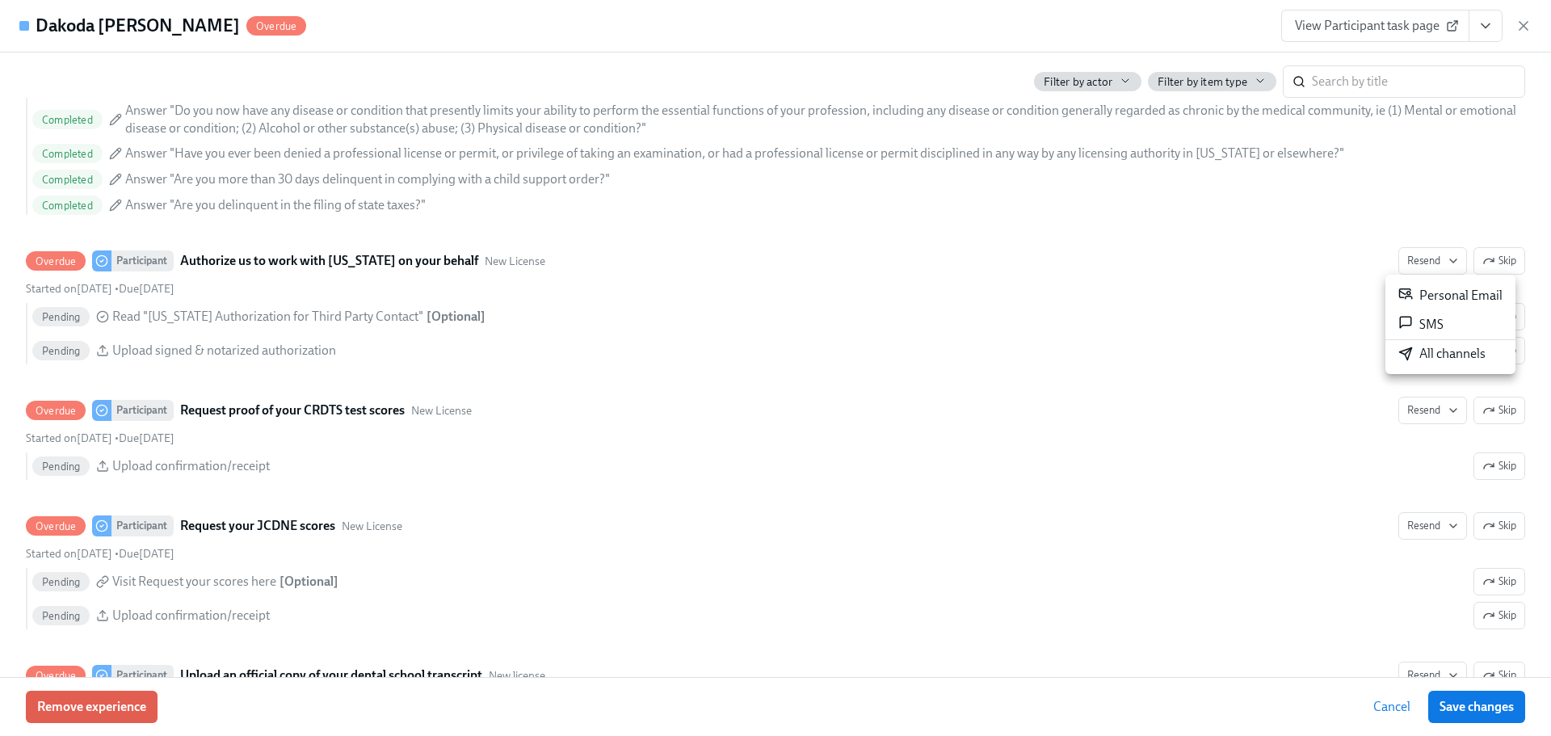
click at [1439, 351] on div "All channels" at bounding box center [1441, 354] width 87 height 18
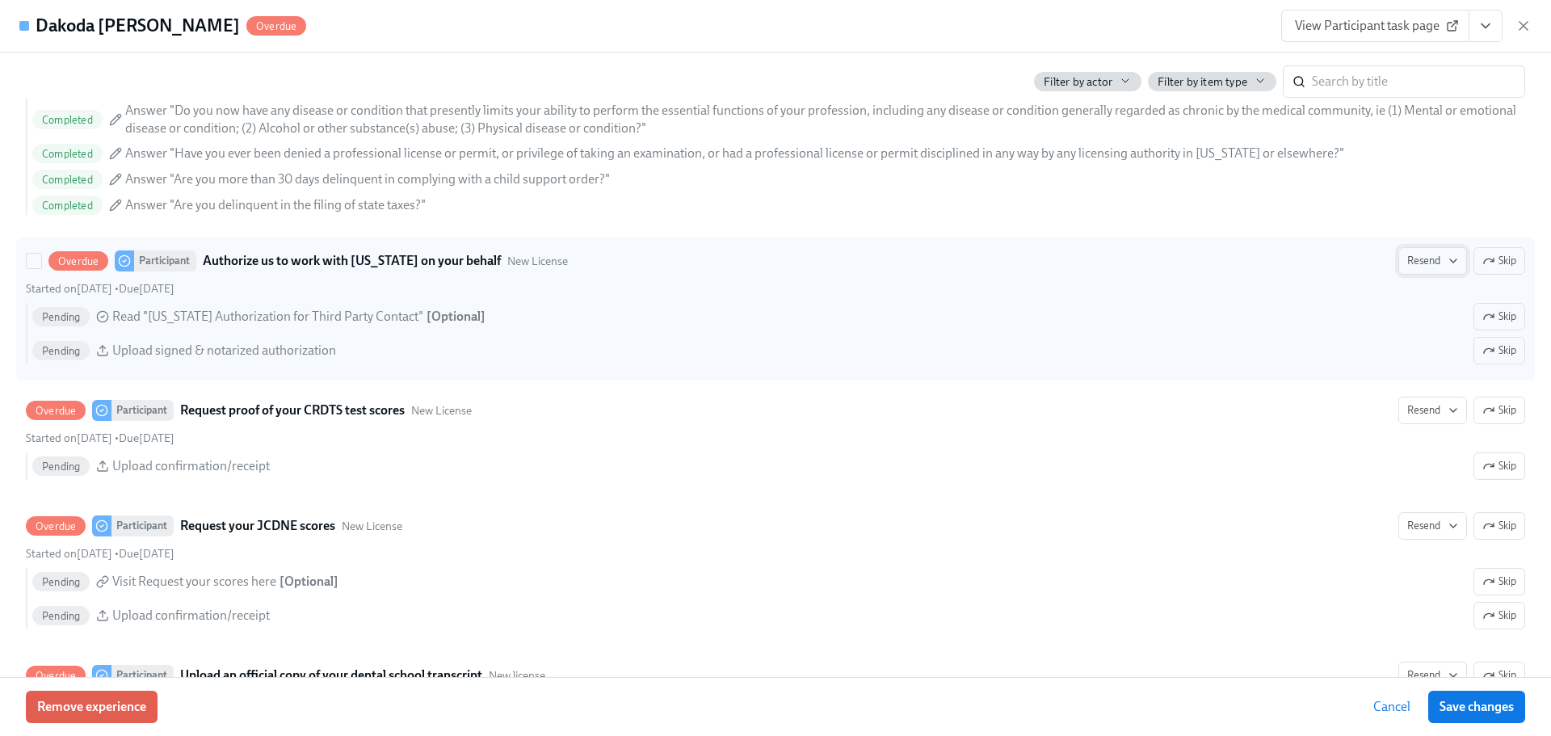
click at [1407, 262] on span "Resend" at bounding box center [1432, 261] width 51 height 16
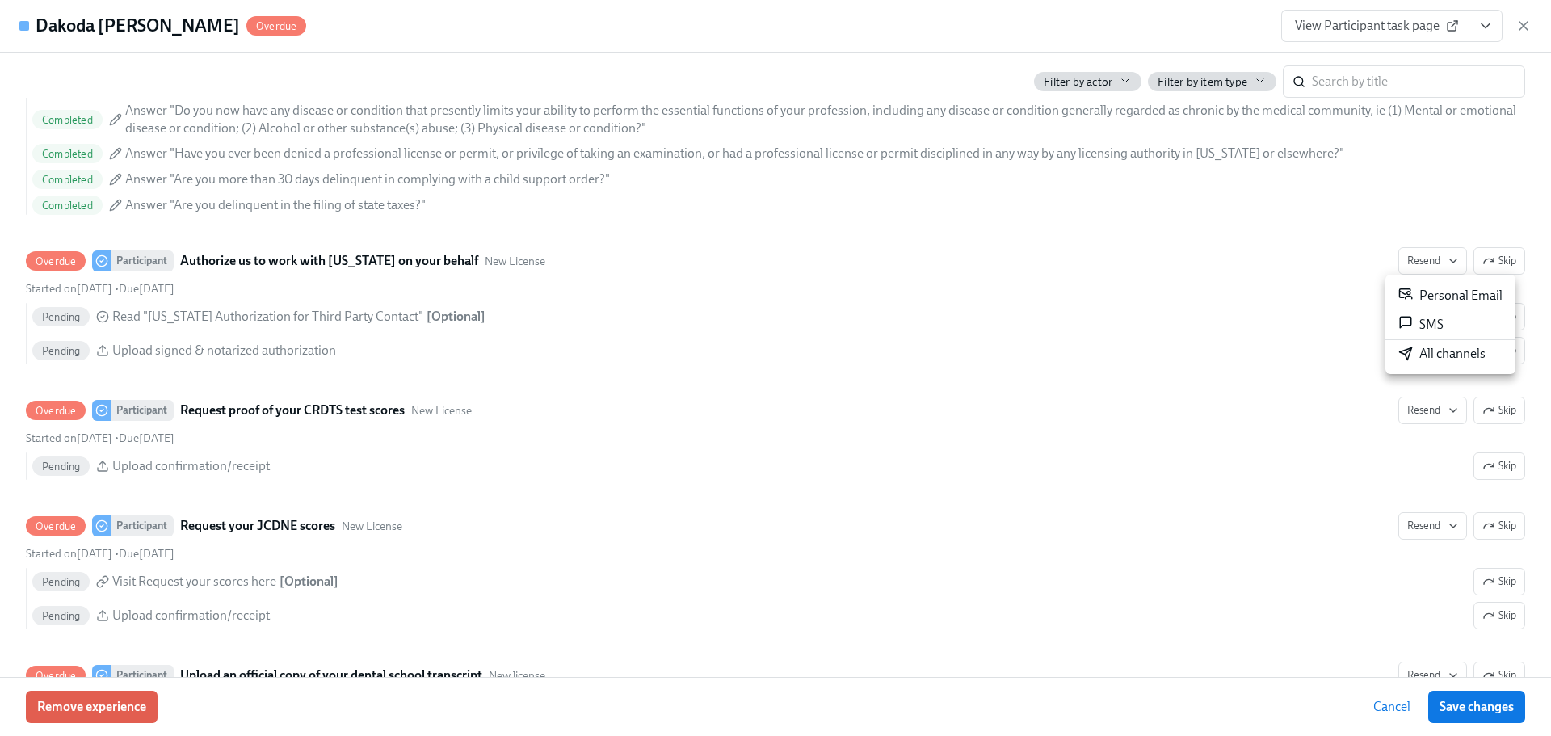
click at [1403, 352] on icon at bounding box center [1405, 354] width 15 height 15
click at [1518, 30] on icon "button" at bounding box center [1523, 26] width 16 height 16
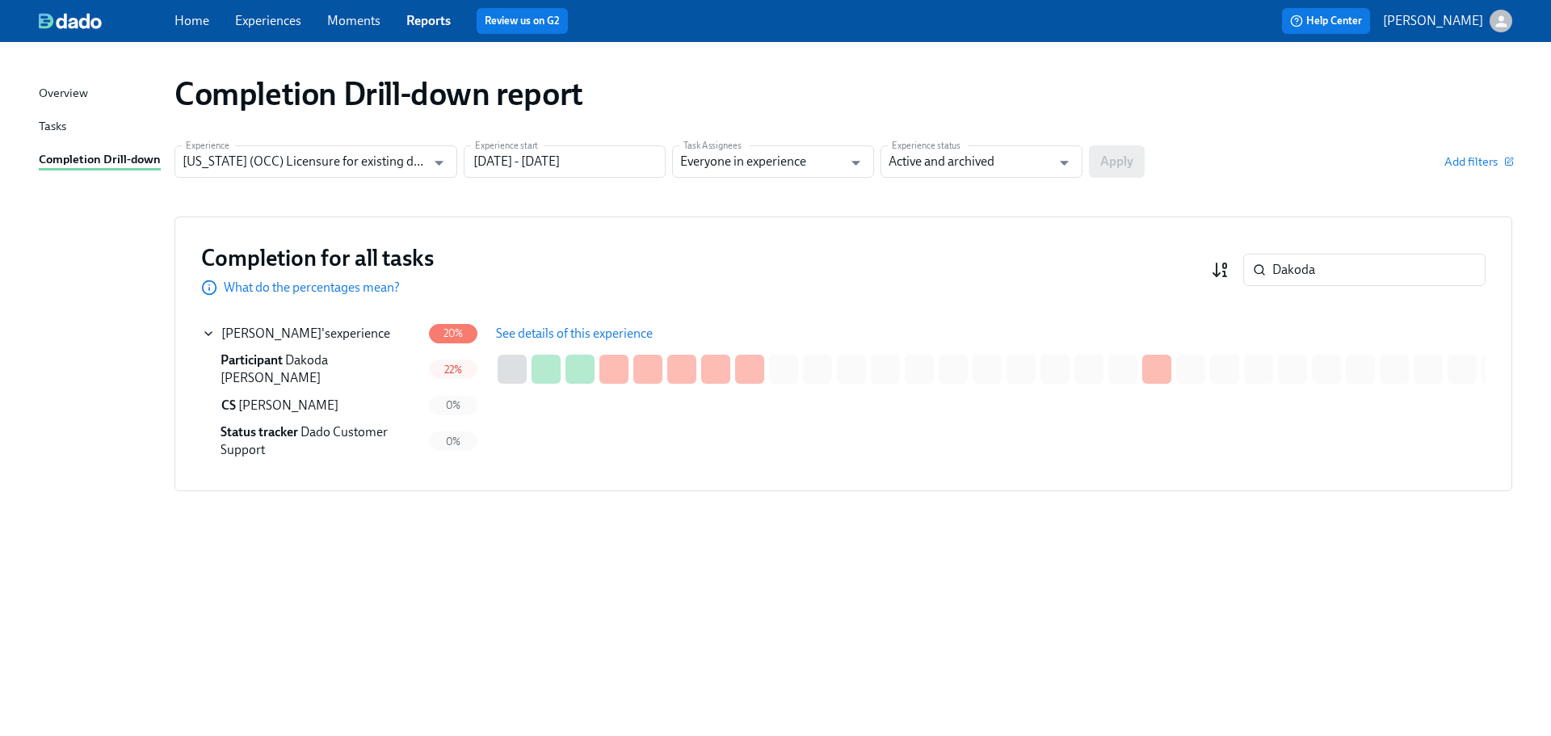
drag, startPoint x: 1391, startPoint y: 275, endPoint x: 1216, endPoint y: 260, distance: 176.0
click at [1216, 260] on div "Dakoda ​" at bounding box center [1348, 270] width 275 height 32
paste input "Perlow"
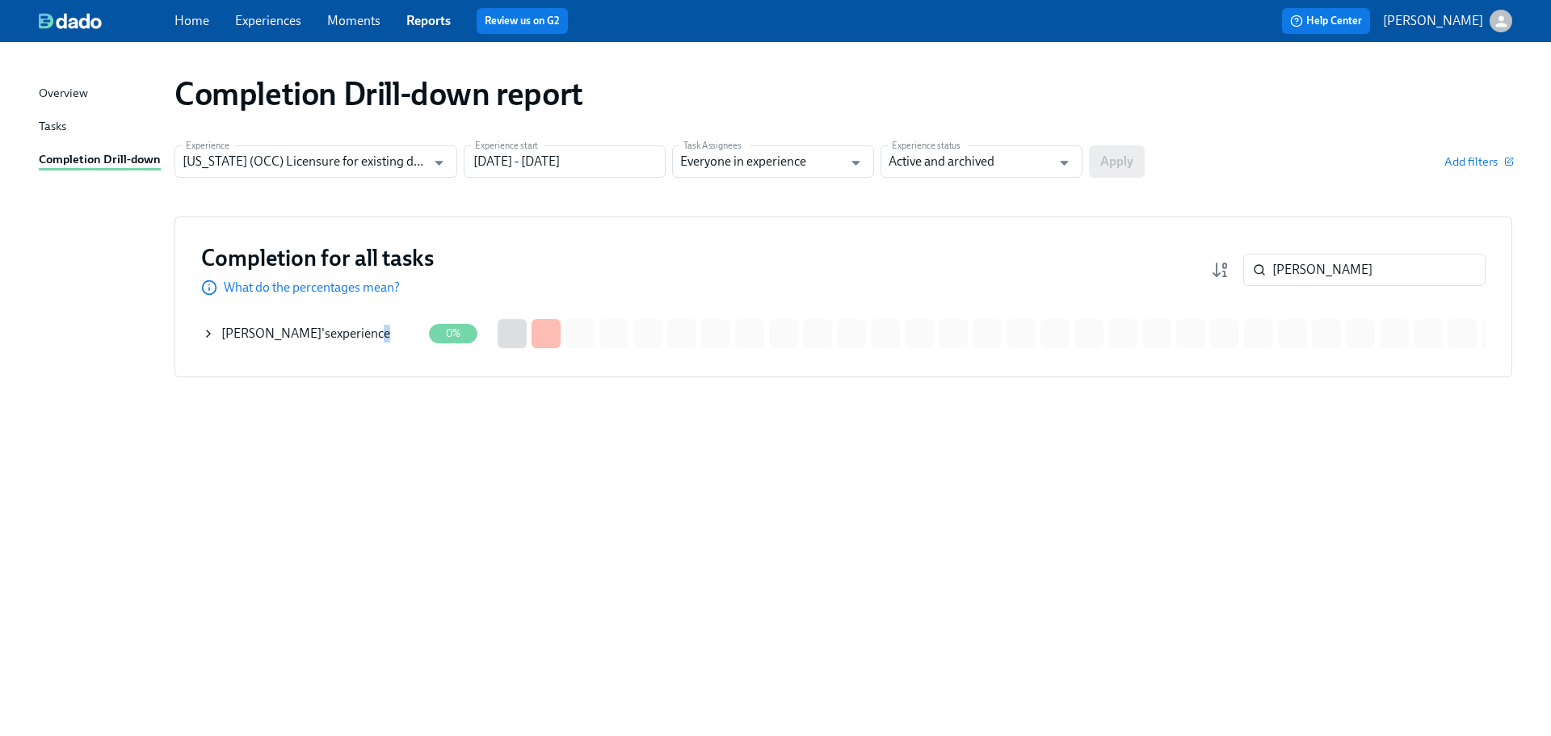
click at [351, 337] on div "Lisa Perlow 's experience" at bounding box center [305, 334] width 169 height 18
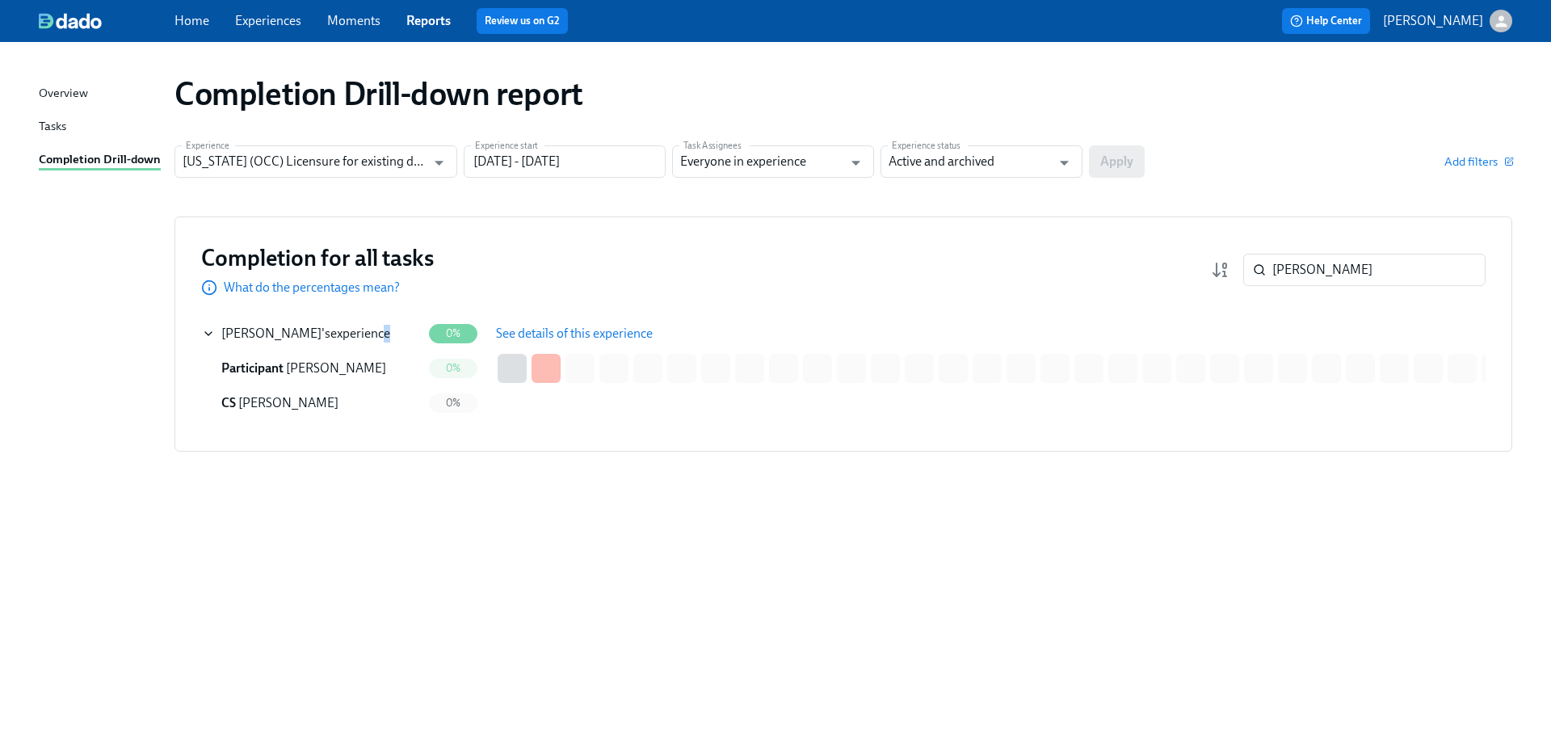
click at [537, 338] on span "See details of this experience" at bounding box center [574, 334] width 157 height 16
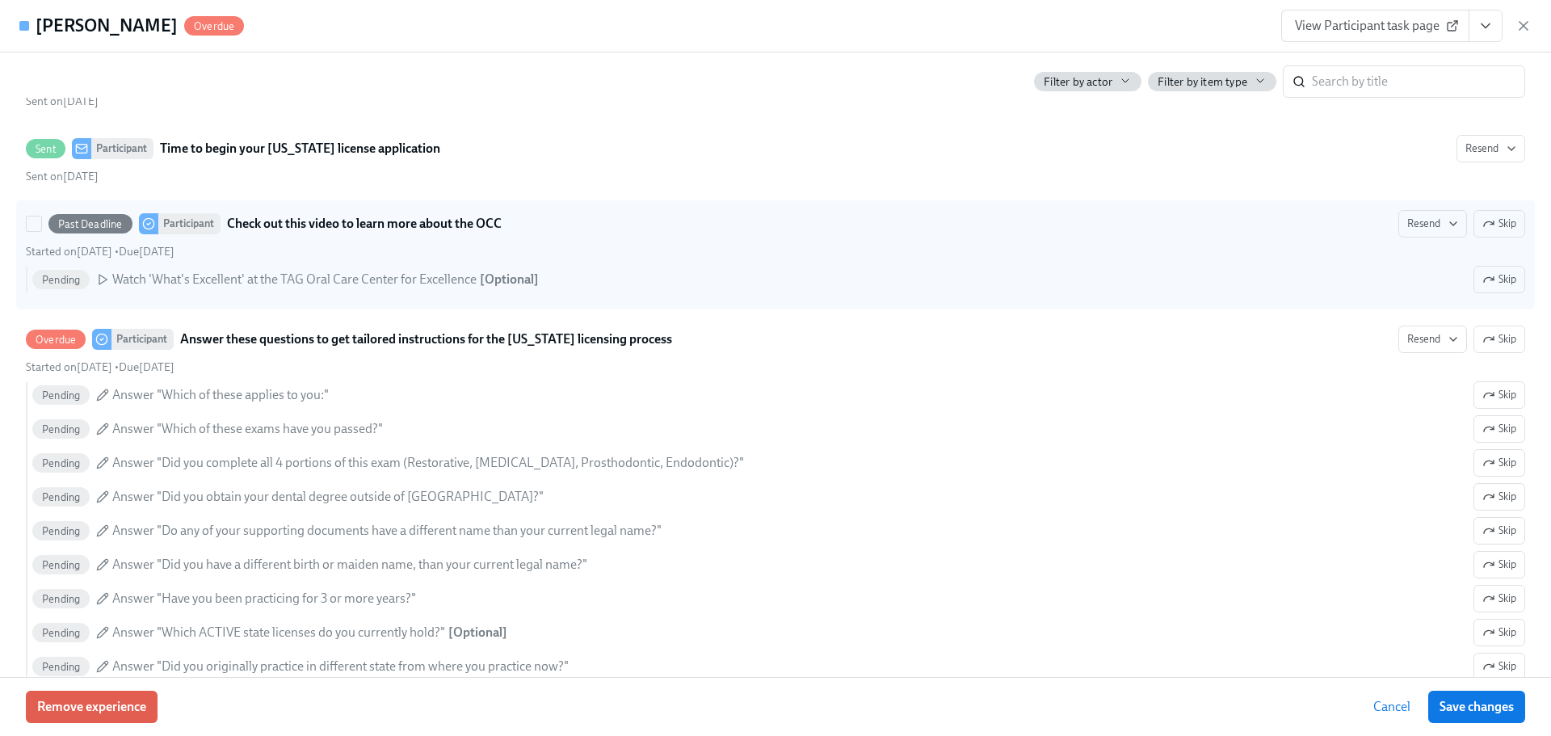
scroll to position [565, 0]
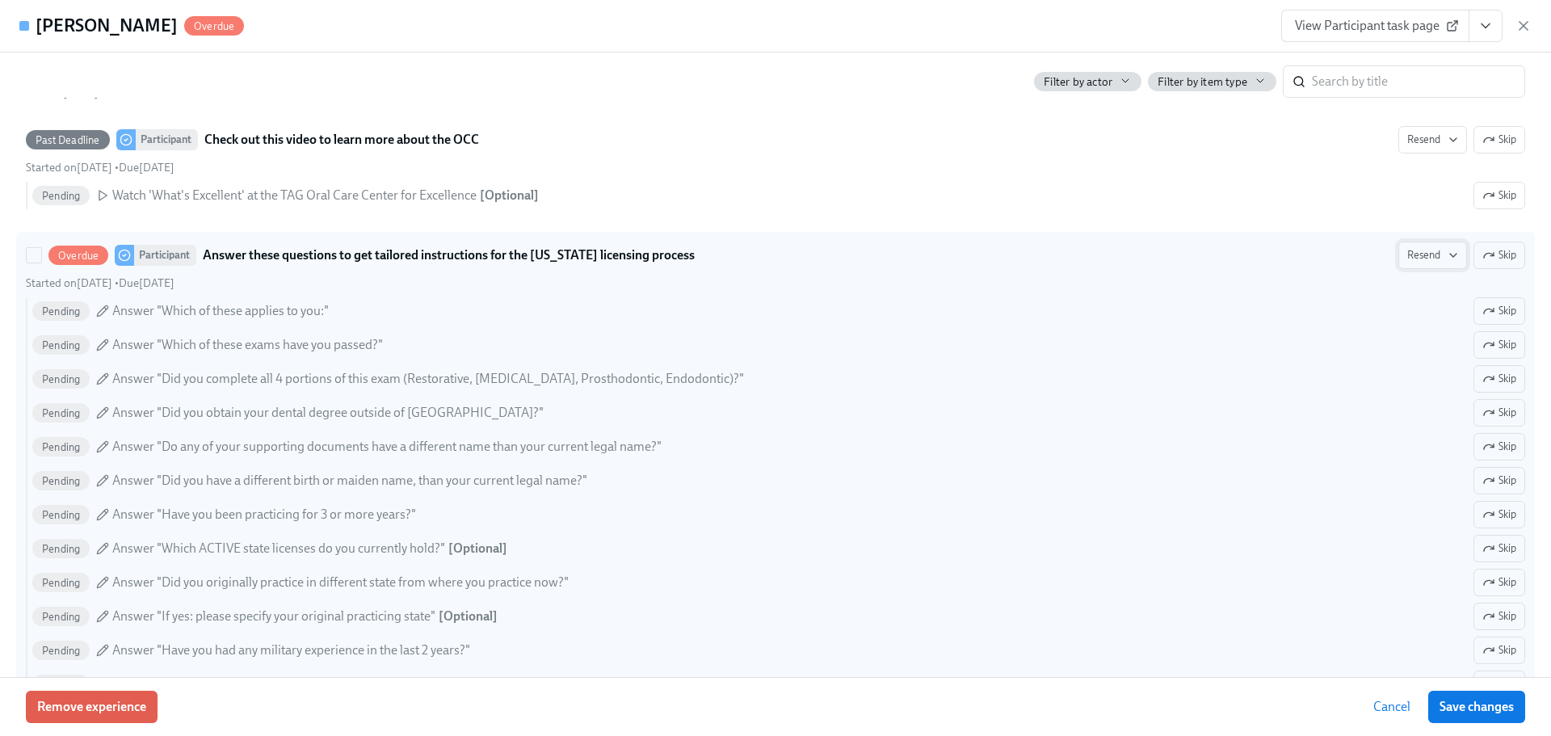
click at [1407, 256] on span "Resend" at bounding box center [1432, 255] width 51 height 16
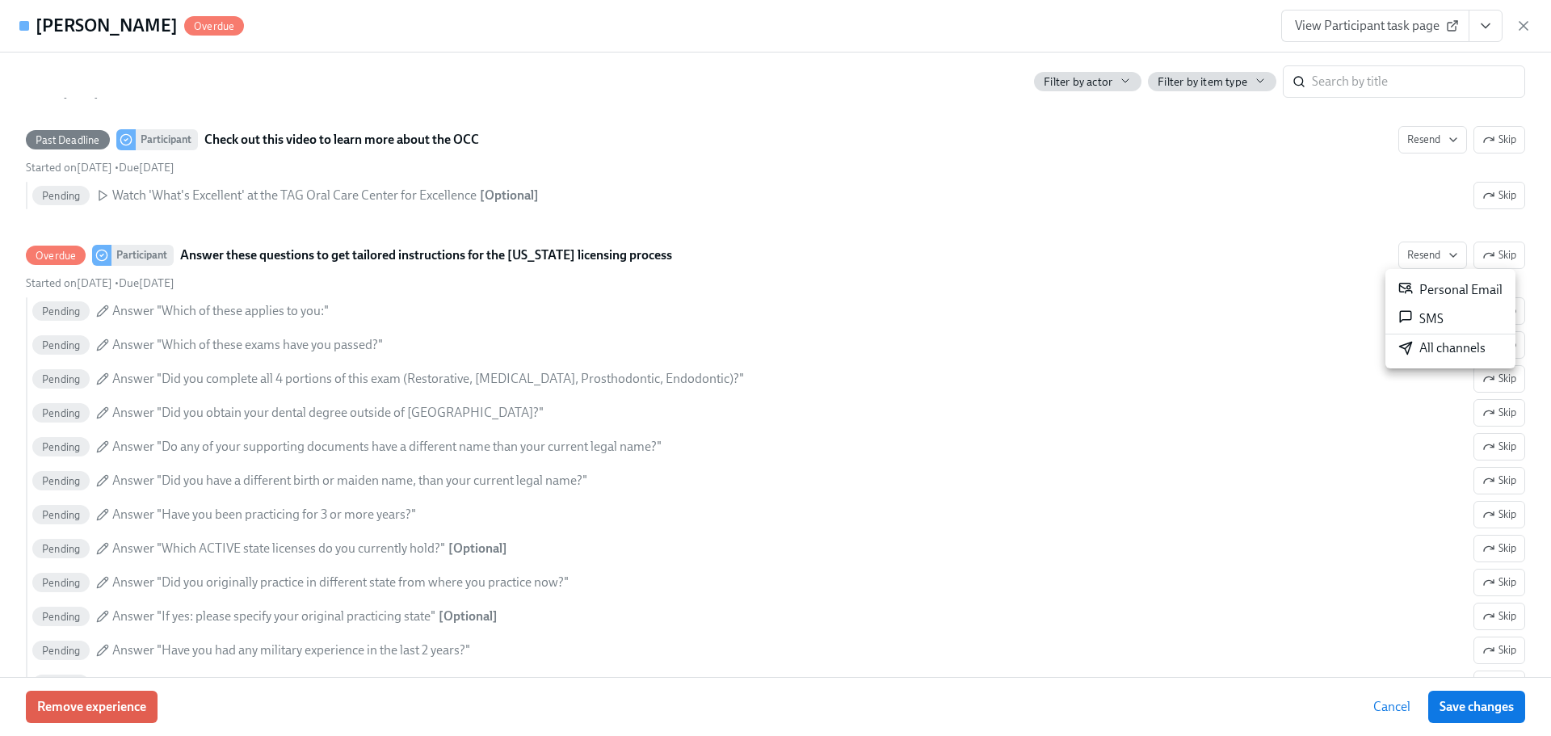
click at [1413, 338] on li "All channels" at bounding box center [1450, 347] width 130 height 27
click at [1526, 25] on icon "button" at bounding box center [1523, 26] width 16 height 16
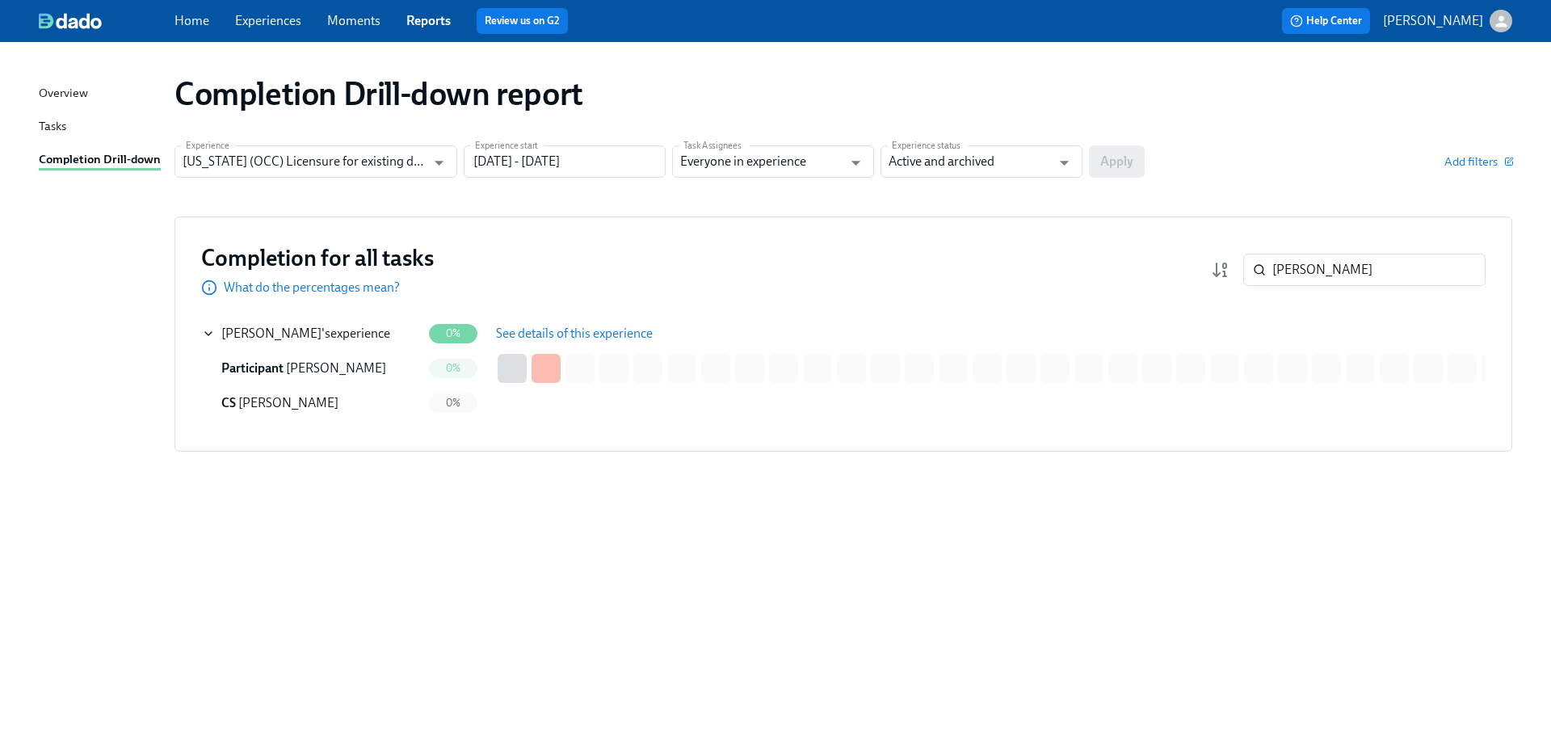
drag, startPoint x: 1250, startPoint y: 263, endPoint x: 1229, endPoint y: 259, distance: 22.0
click at [1229, 259] on div "Perlow ​" at bounding box center [1348, 270] width 275 height 32
paste input "Weiss"
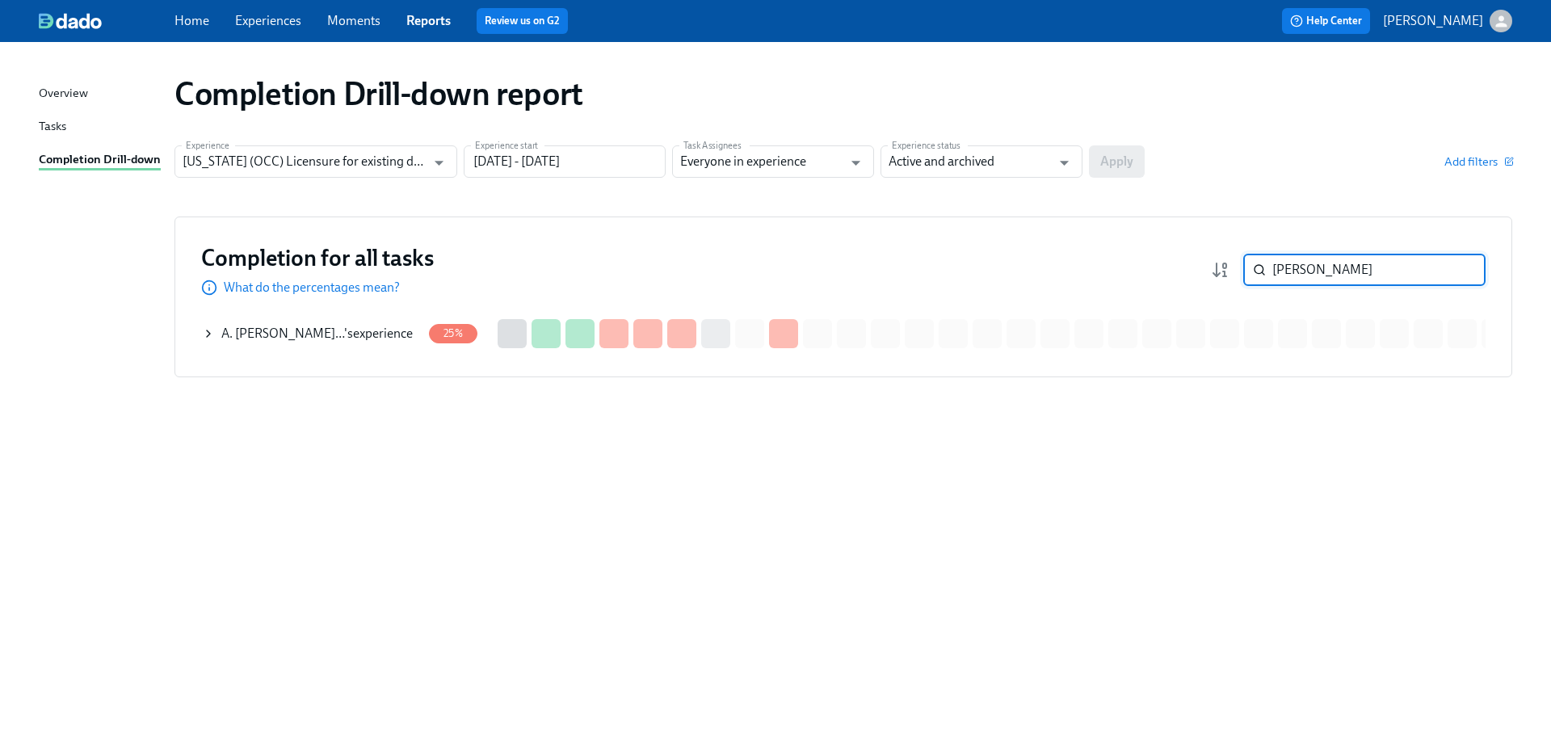
type input "Weiss"
click at [353, 325] on div "A. Winterbottom Wei… 's experience" at bounding box center [316, 334] width 191 height 18
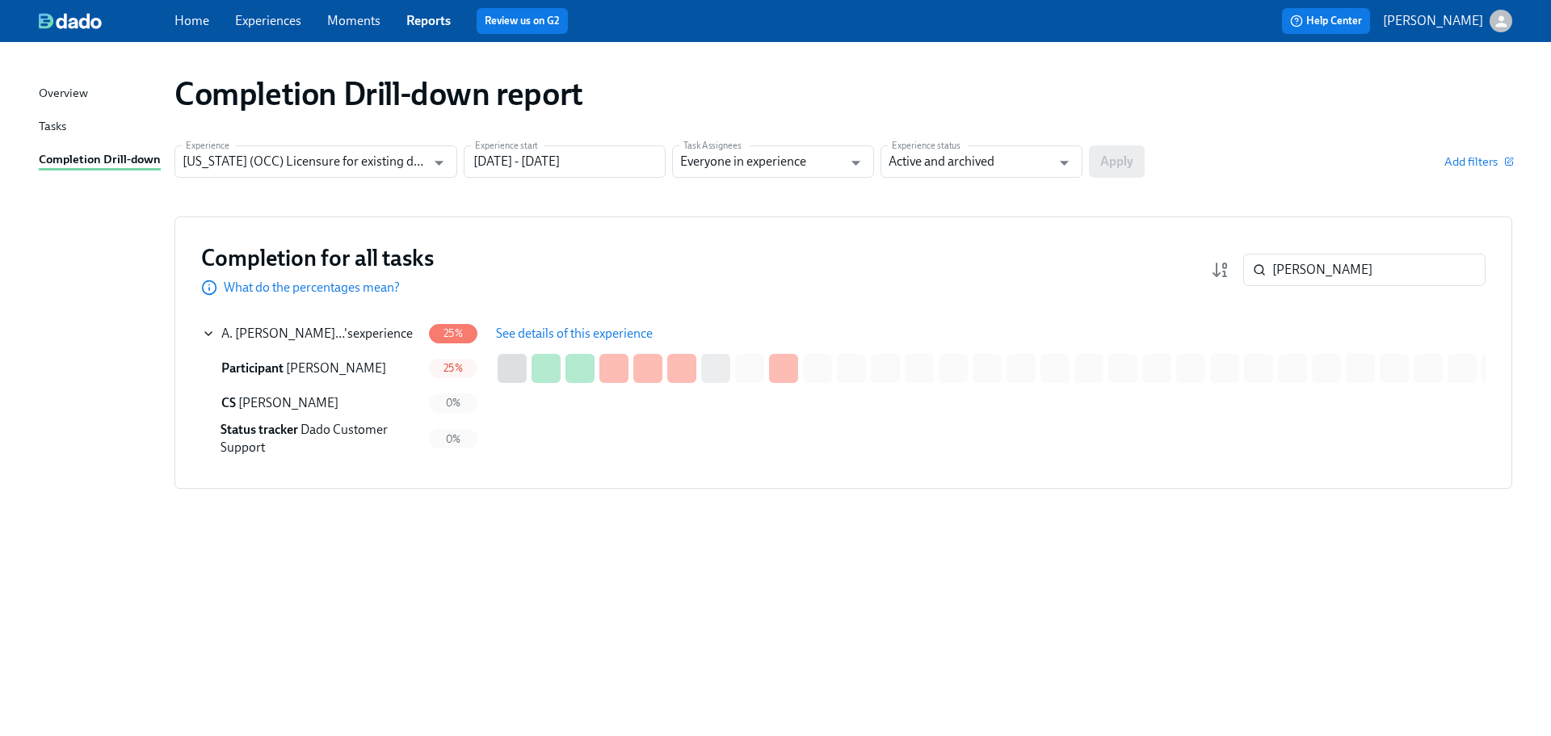
click at [540, 327] on span "See details of this experience" at bounding box center [574, 334] width 157 height 16
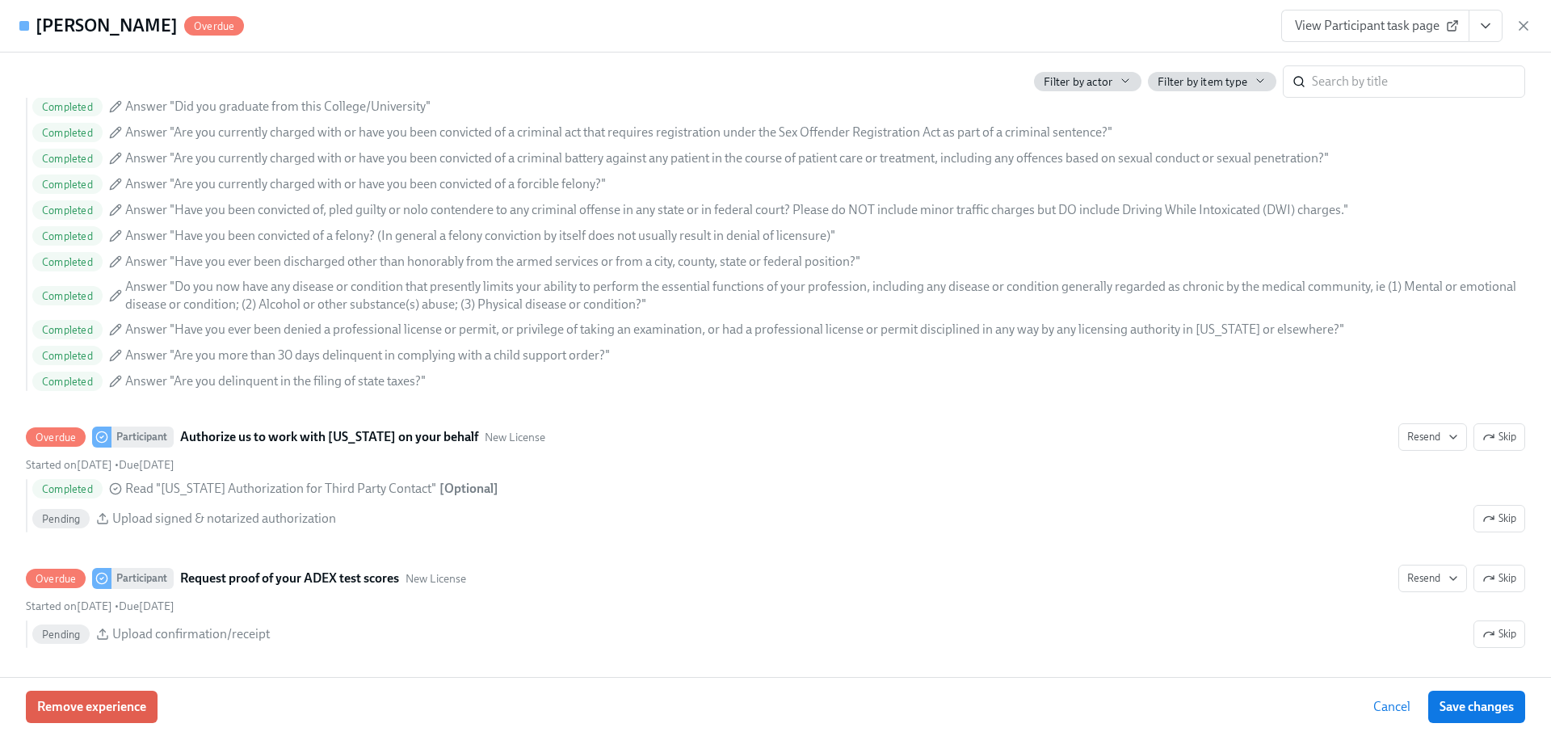
scroll to position [2007, 0]
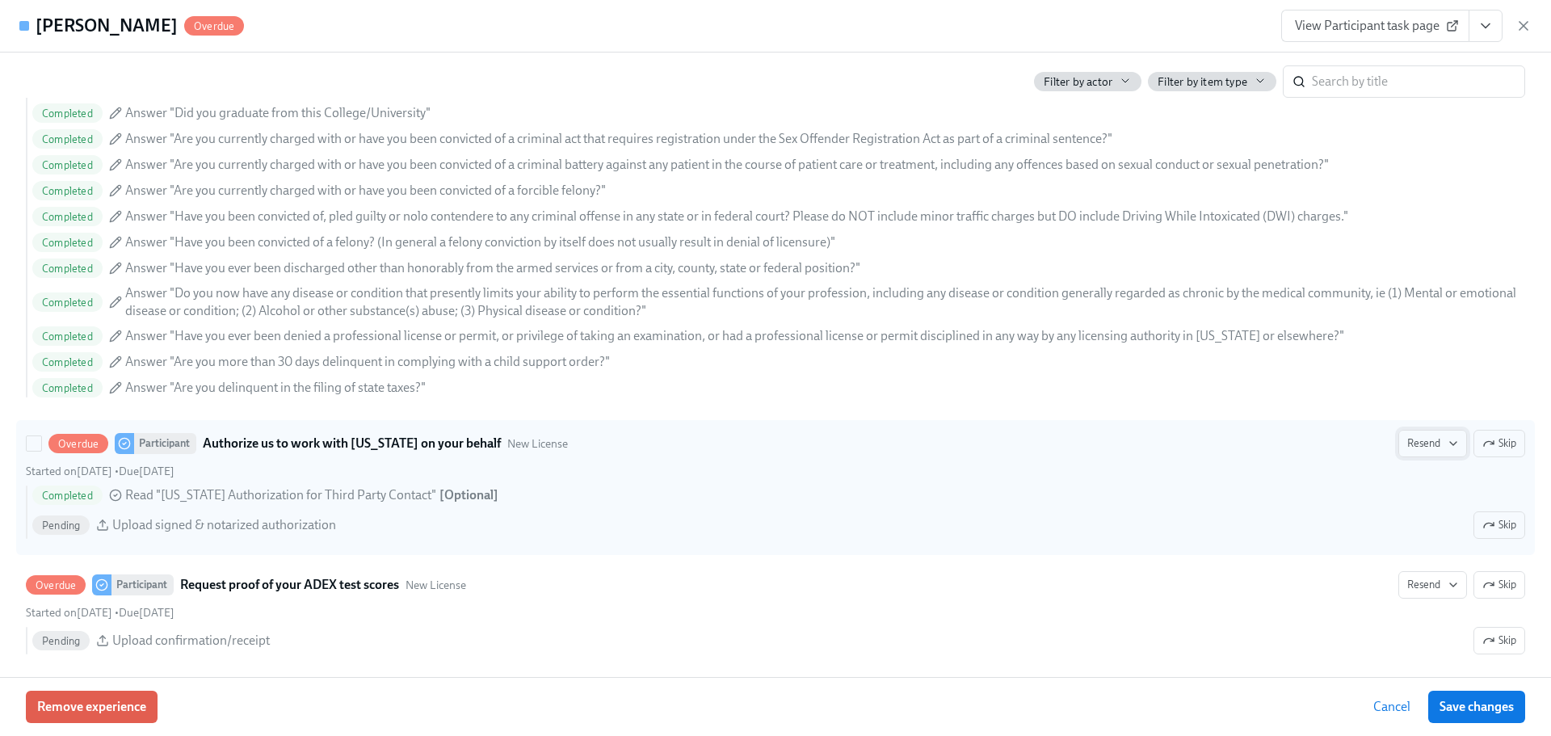
click at [1418, 446] on span "Resend" at bounding box center [1432, 443] width 51 height 16
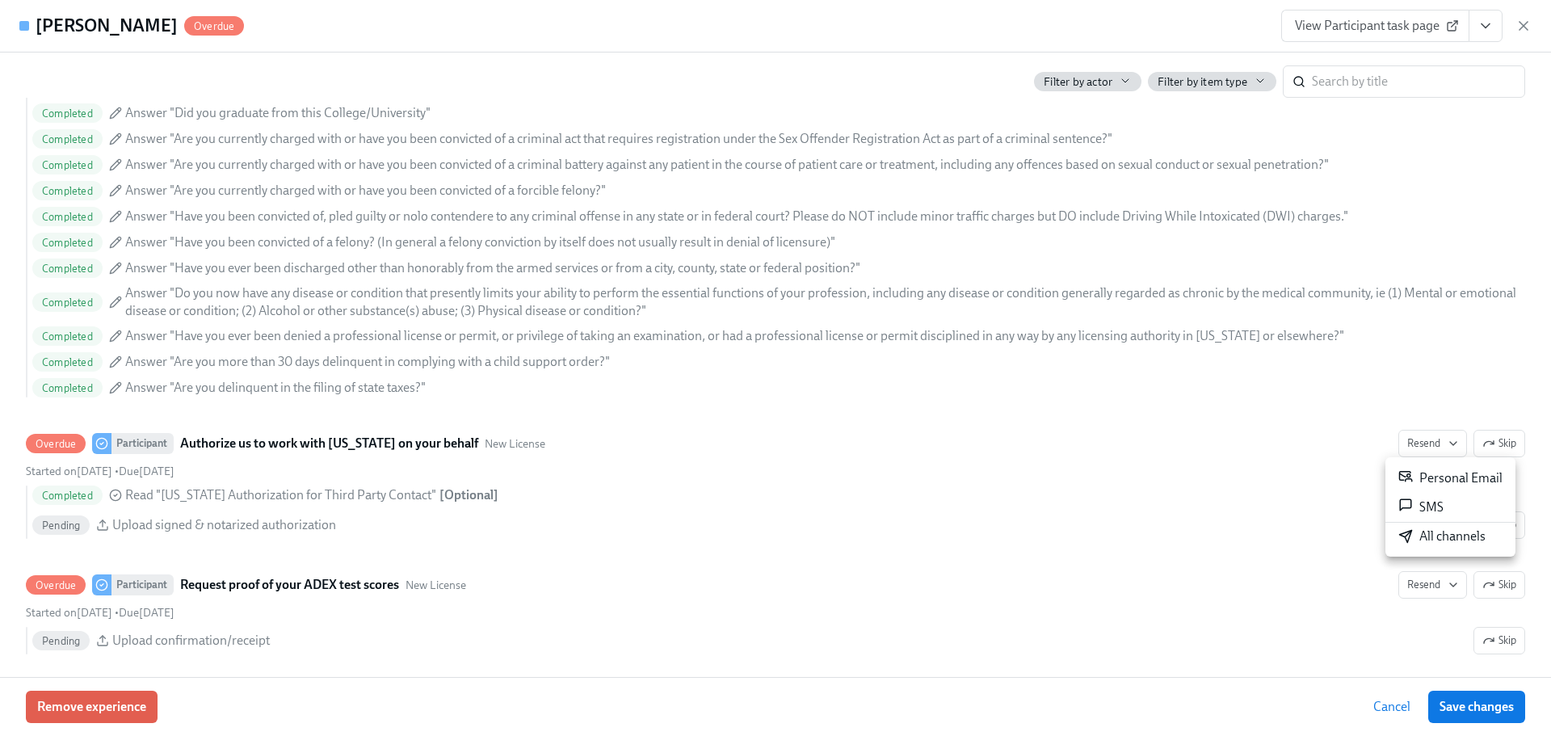
click at [1452, 536] on div "All channels" at bounding box center [1441, 536] width 87 height 18
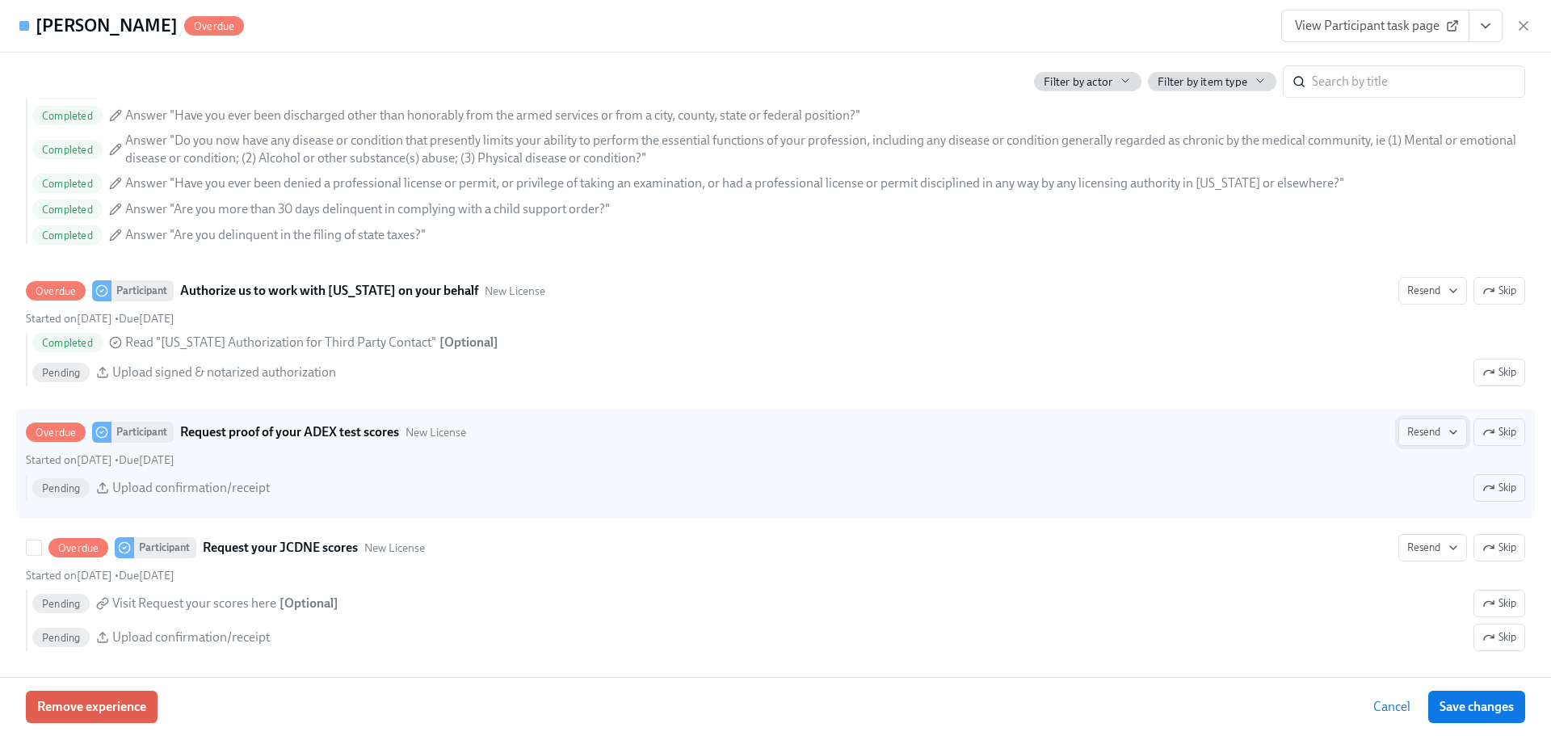
scroll to position [2168, 0]
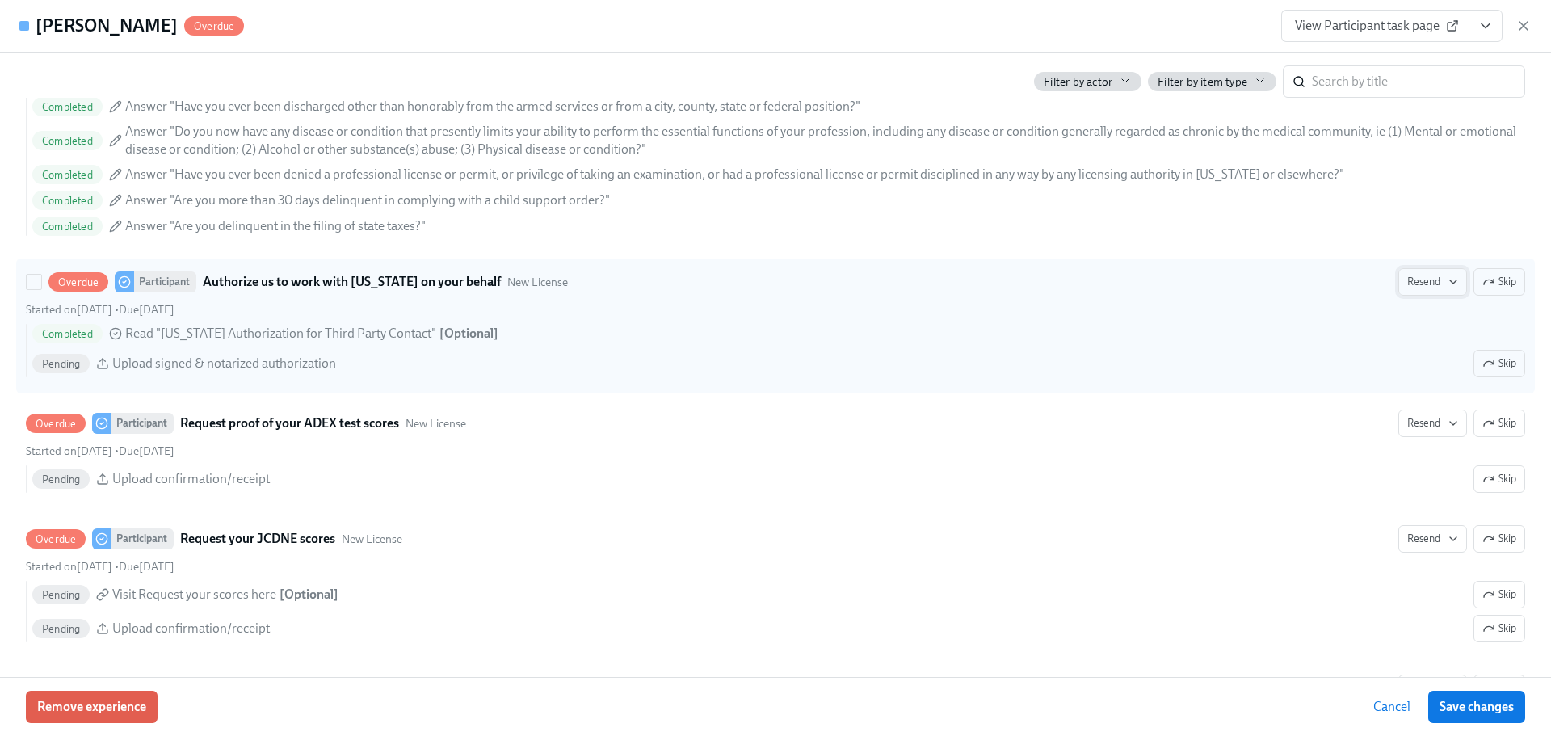
click at [1437, 289] on button "Resend" at bounding box center [1432, 281] width 69 height 27
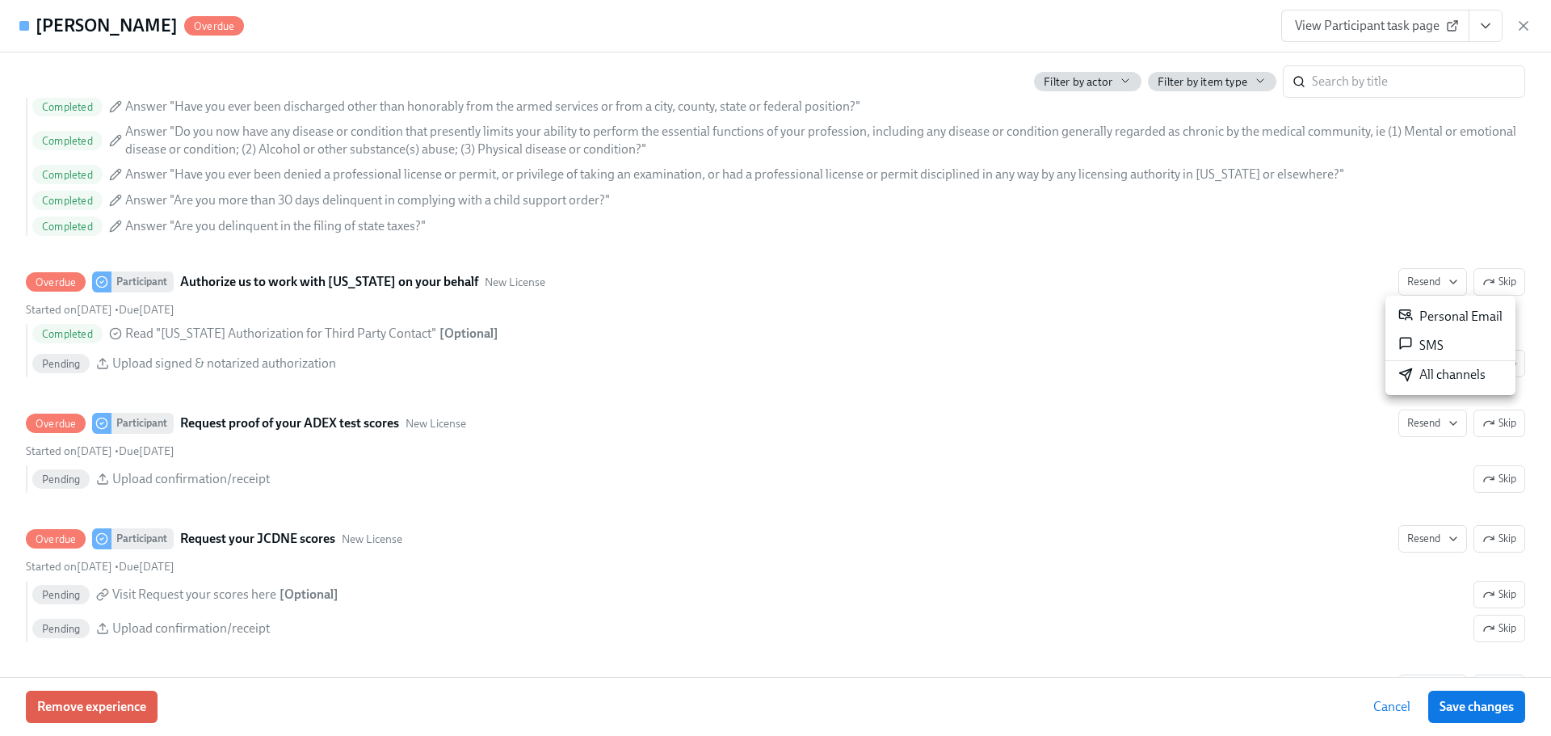
click at [1431, 374] on div "All channels" at bounding box center [1441, 375] width 87 height 18
click at [1522, 27] on icon "button" at bounding box center [1523, 26] width 8 height 8
